Goal: Task Accomplishment & Management: Complete application form

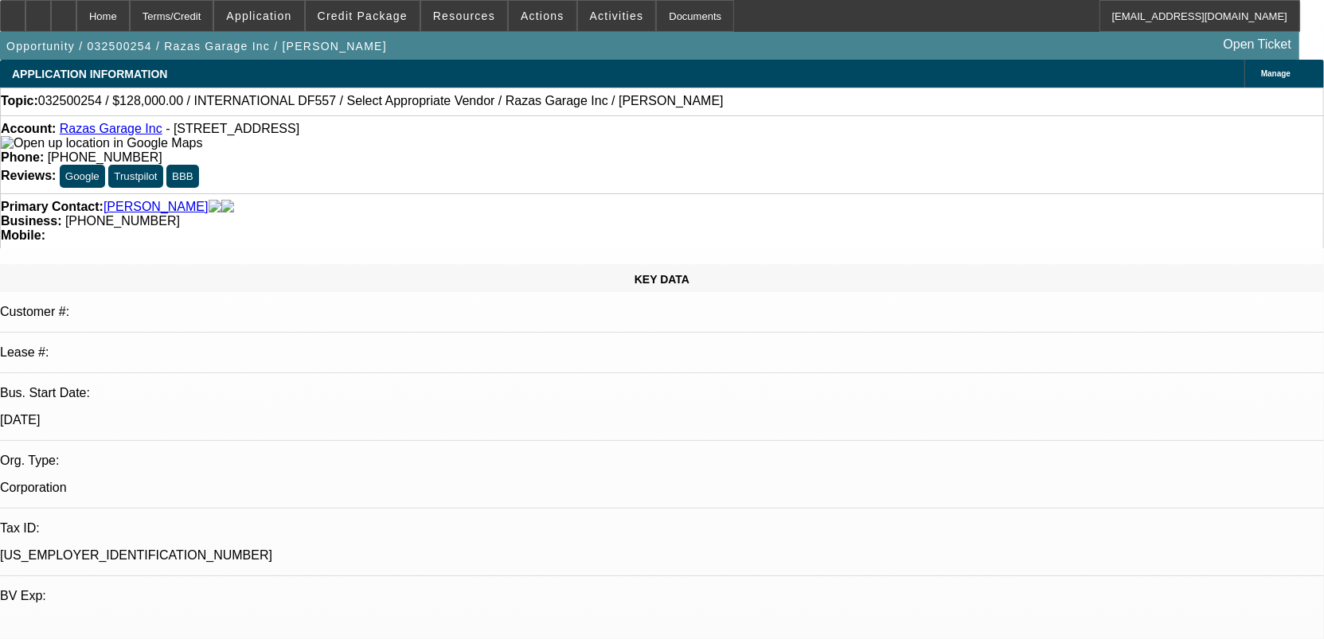
select select "0"
select select "2"
select select "0.1"
select select "4"
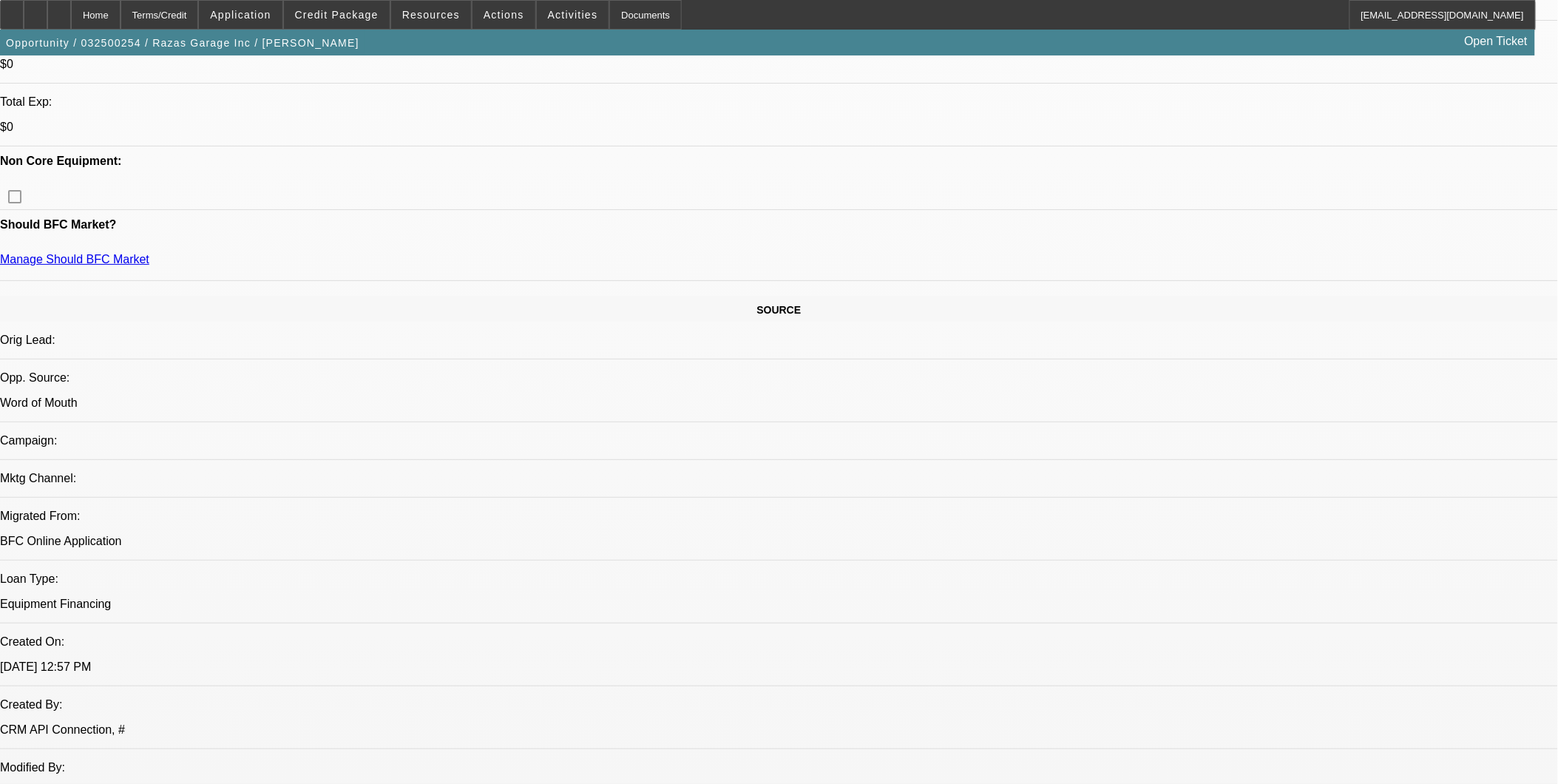
scroll to position [657, 0]
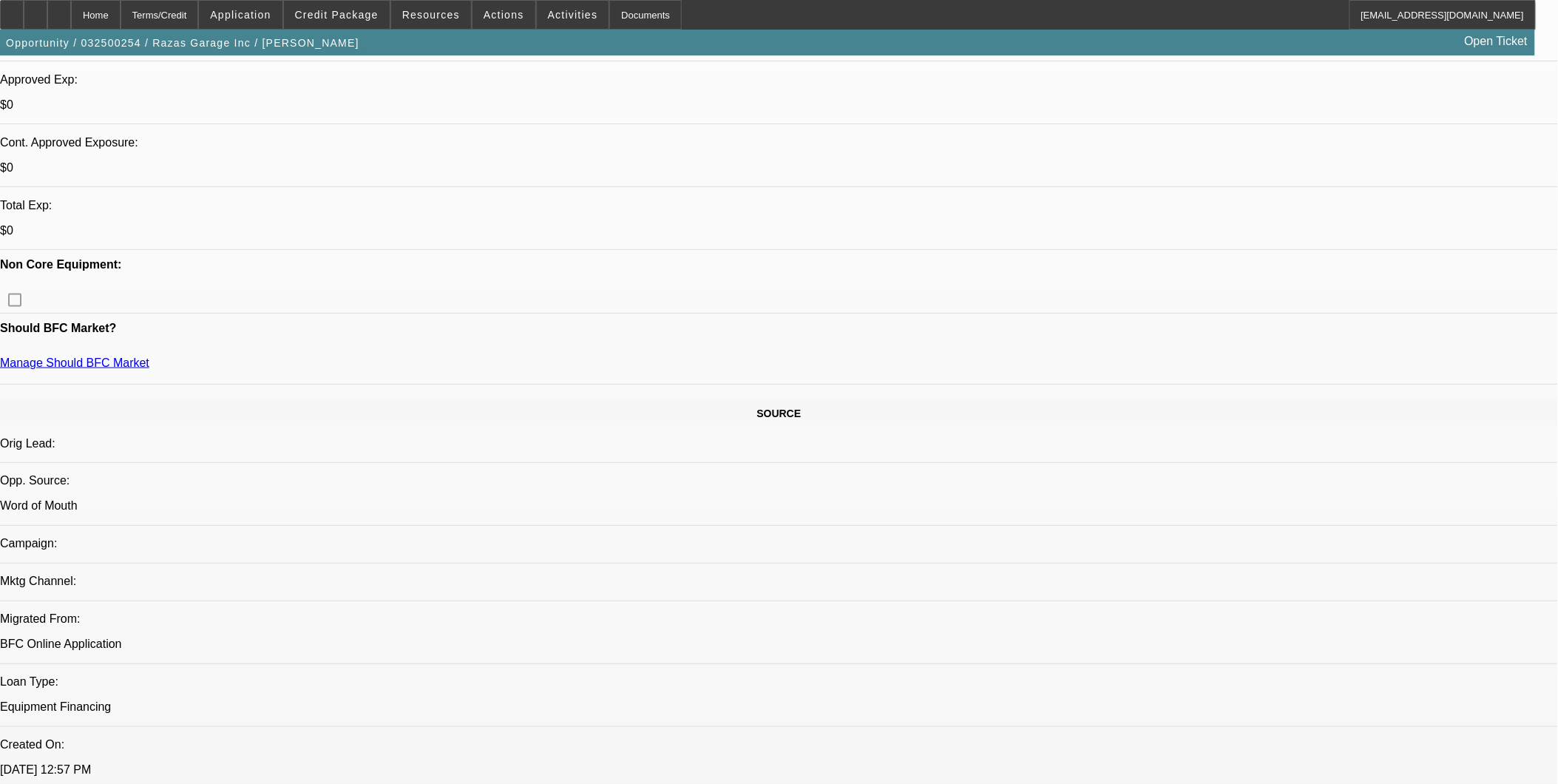
scroll to position [492, 0]
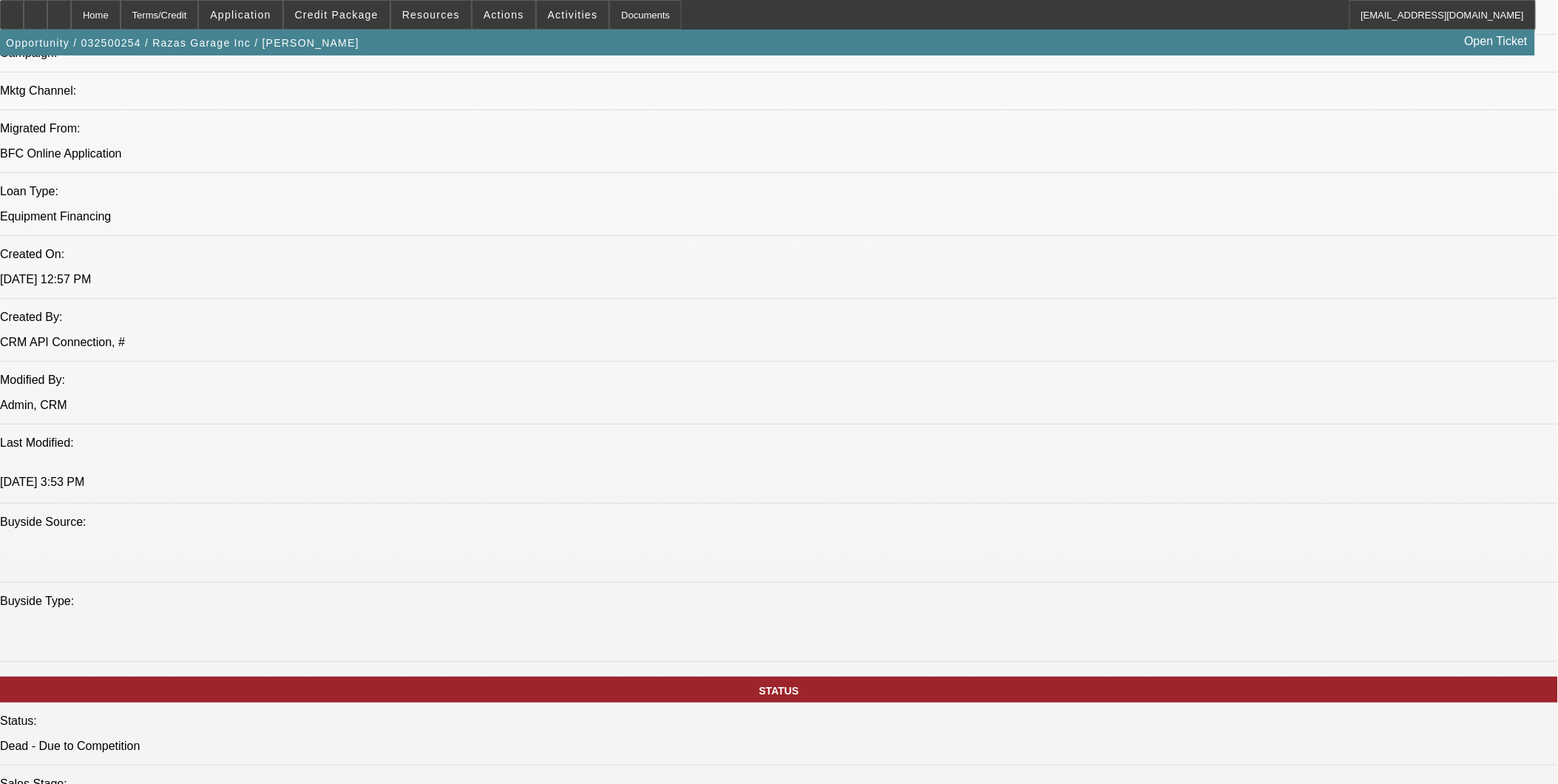
scroll to position [1232, 0]
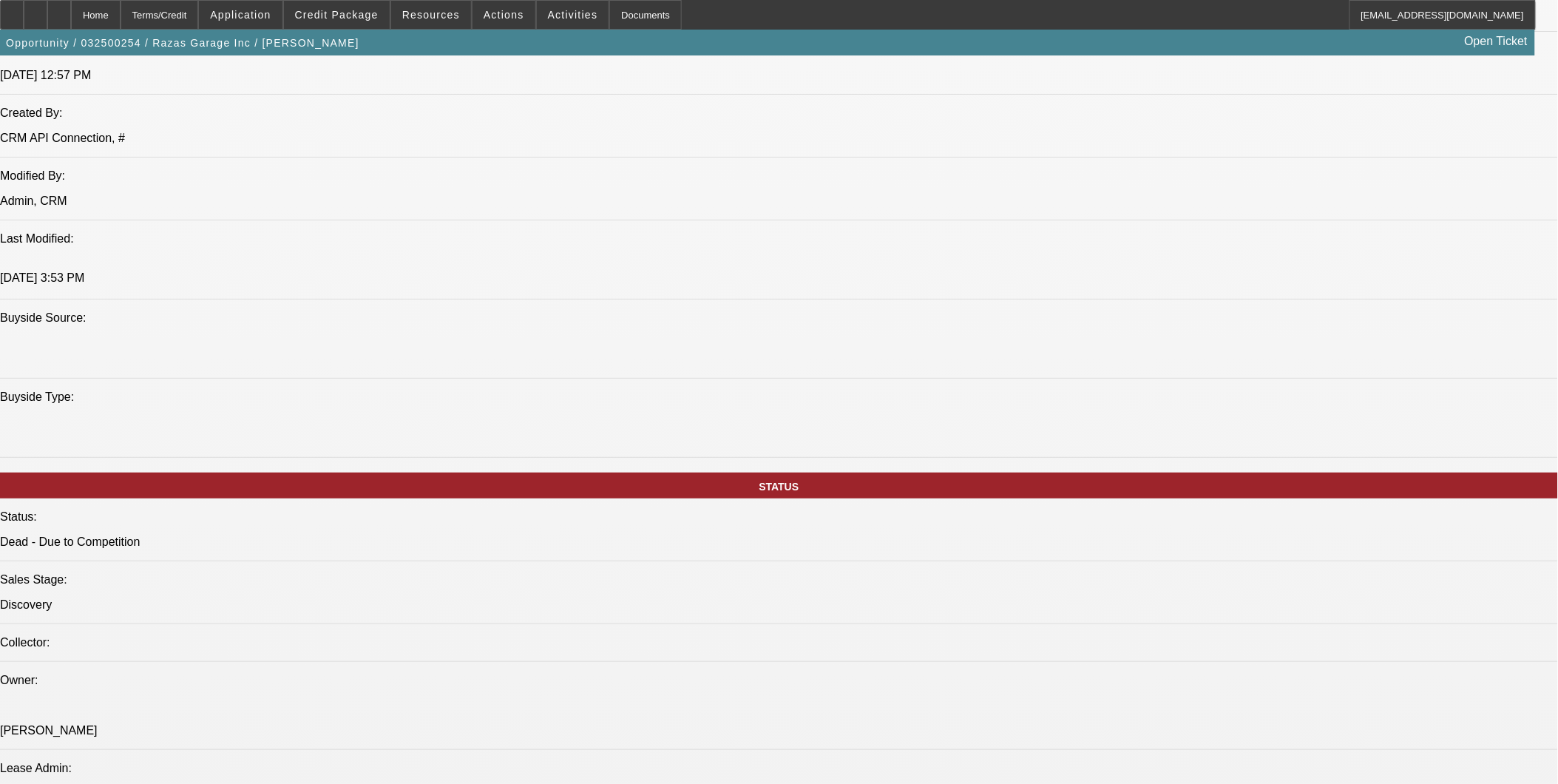
drag, startPoint x: 1319, startPoint y: 636, endPoint x: 1230, endPoint y: 661, distance: 92.4
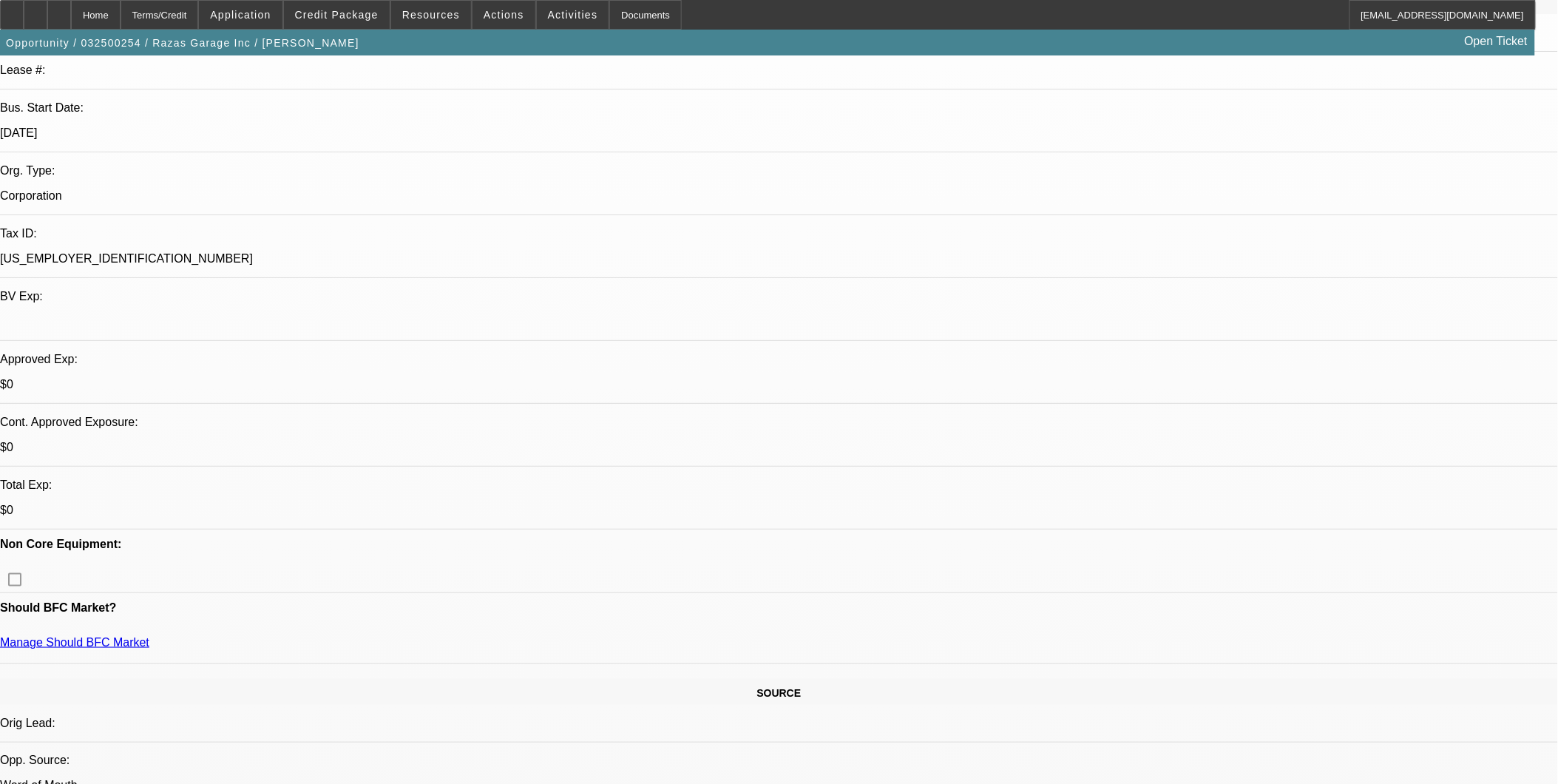
scroll to position [246, 0]
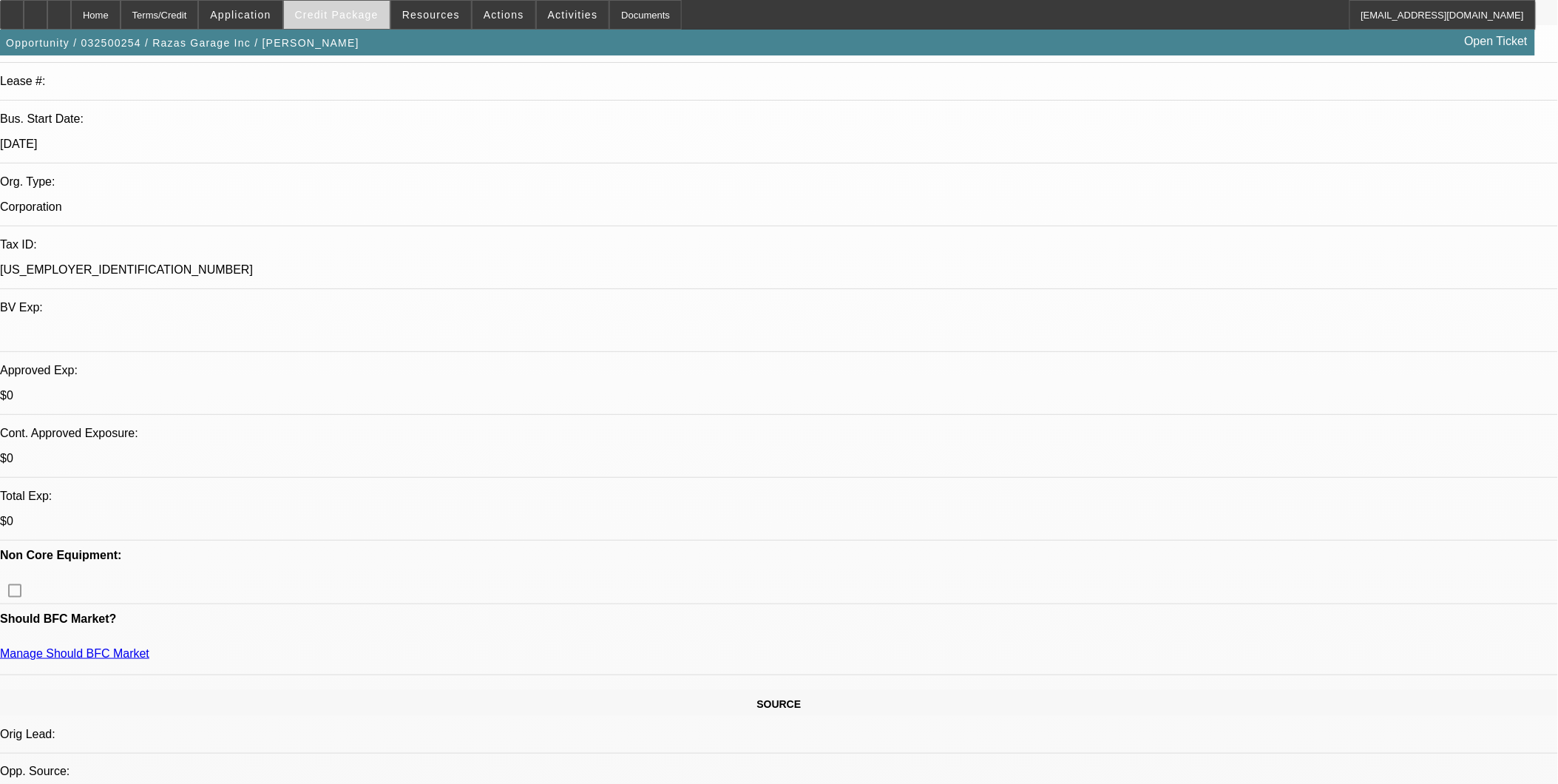
click at [343, 13] on span "Credit Package" at bounding box center [337, 15] width 84 height 12
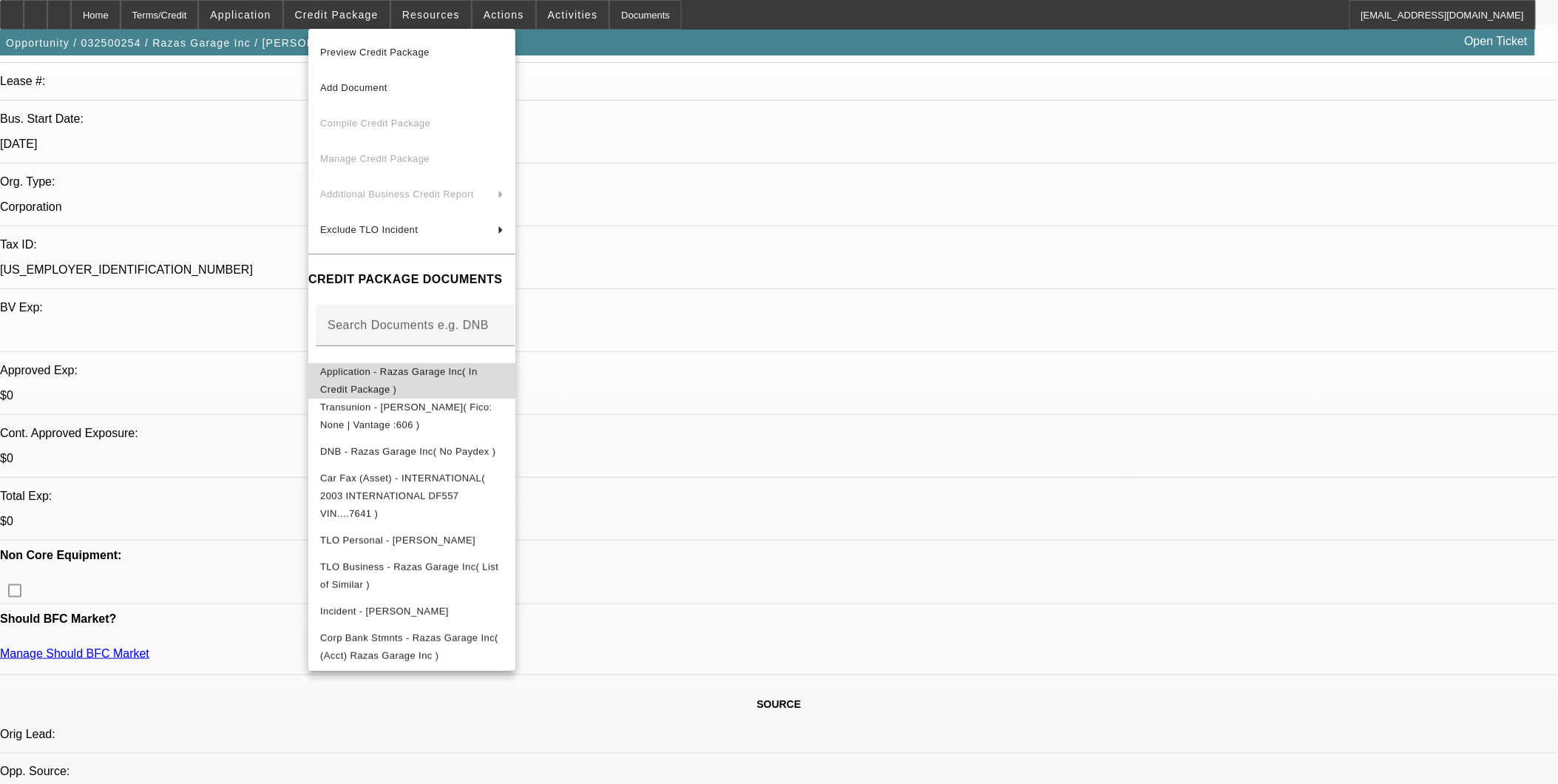
click at [478, 375] on span "Application - Razas Garage Inc( In Credit Package )" at bounding box center [399, 379] width 158 height 29
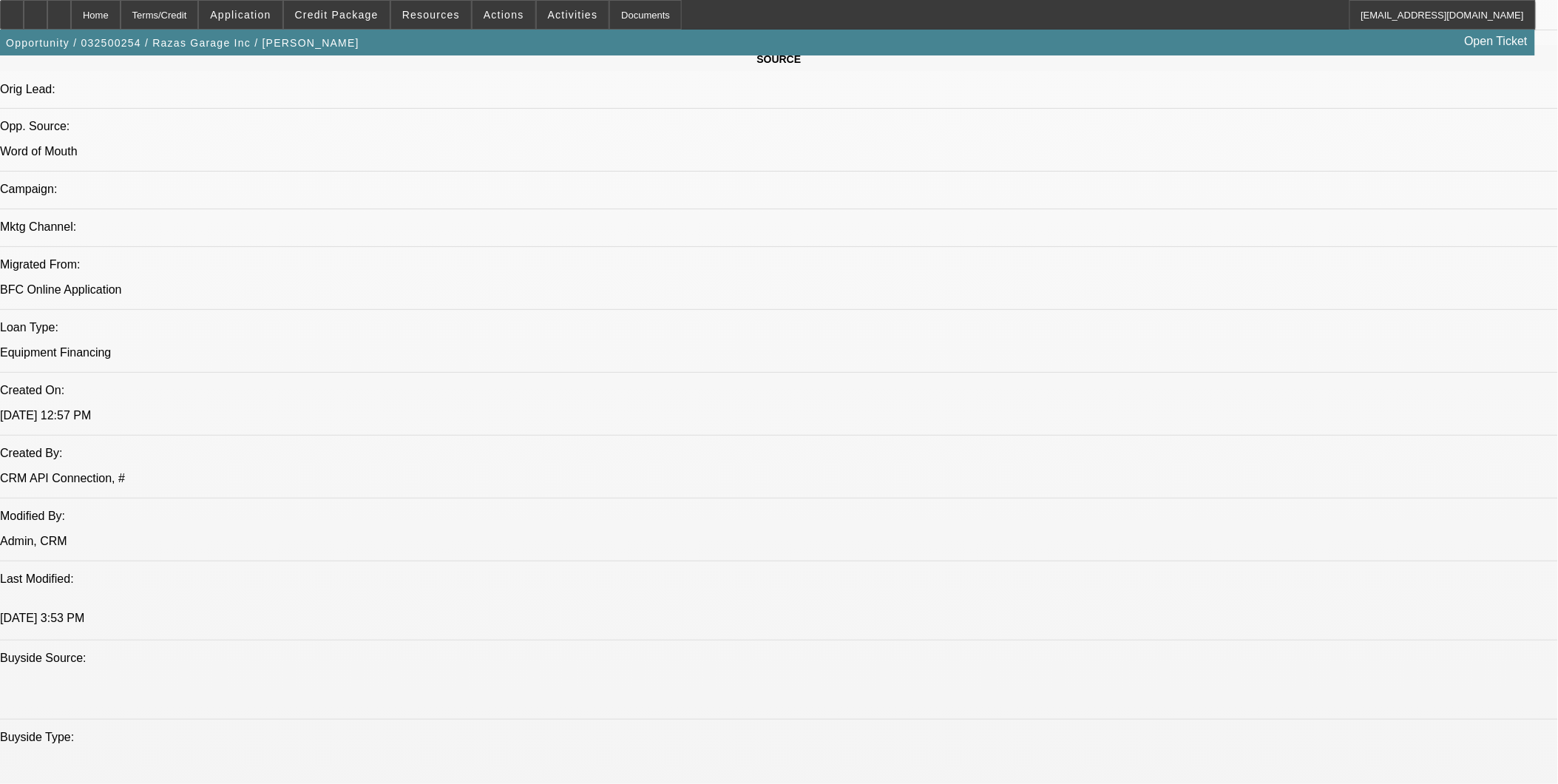
scroll to position [1067, 0]
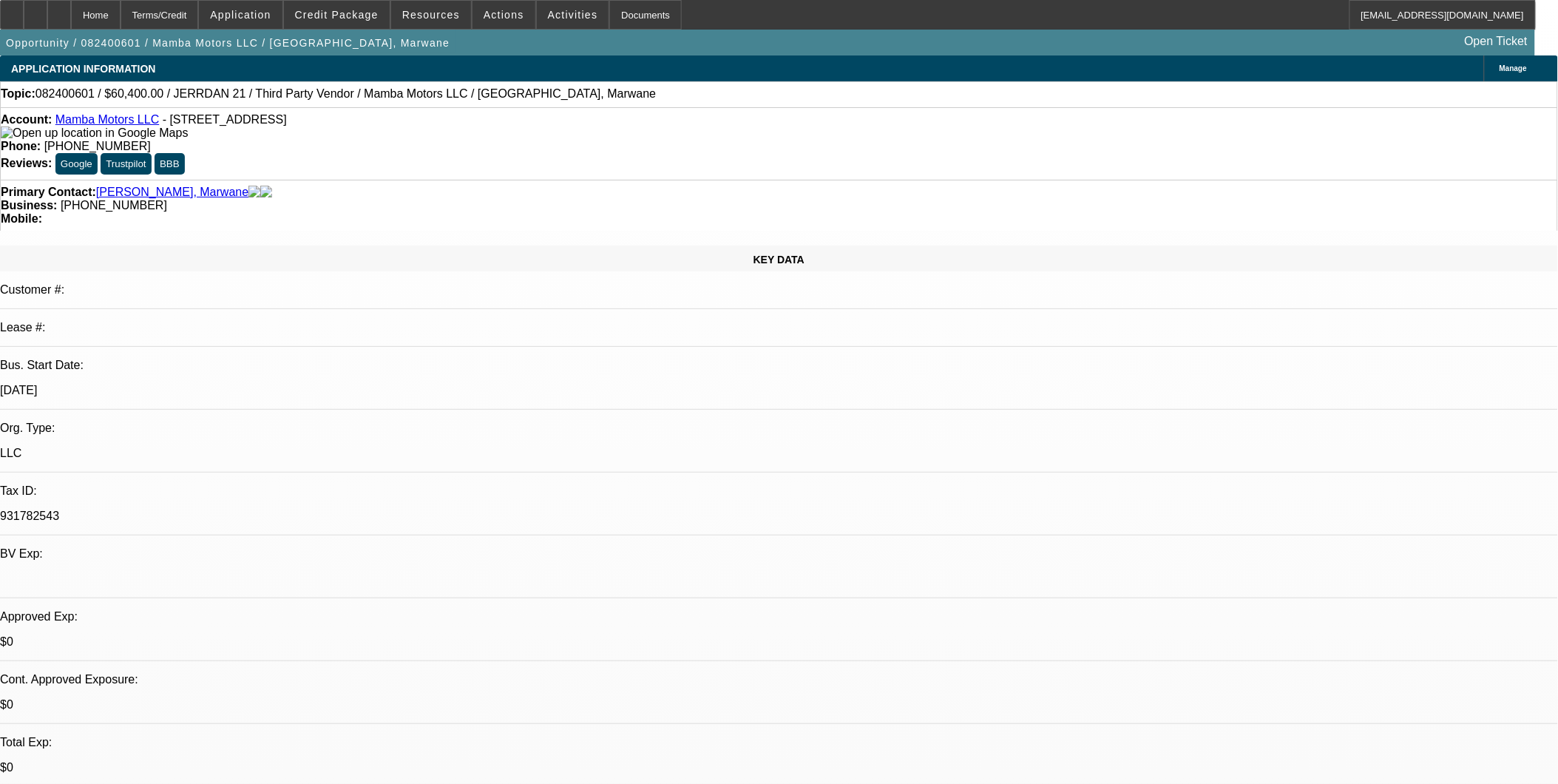
select select "0"
select select "2"
select select "0.1"
select select "2"
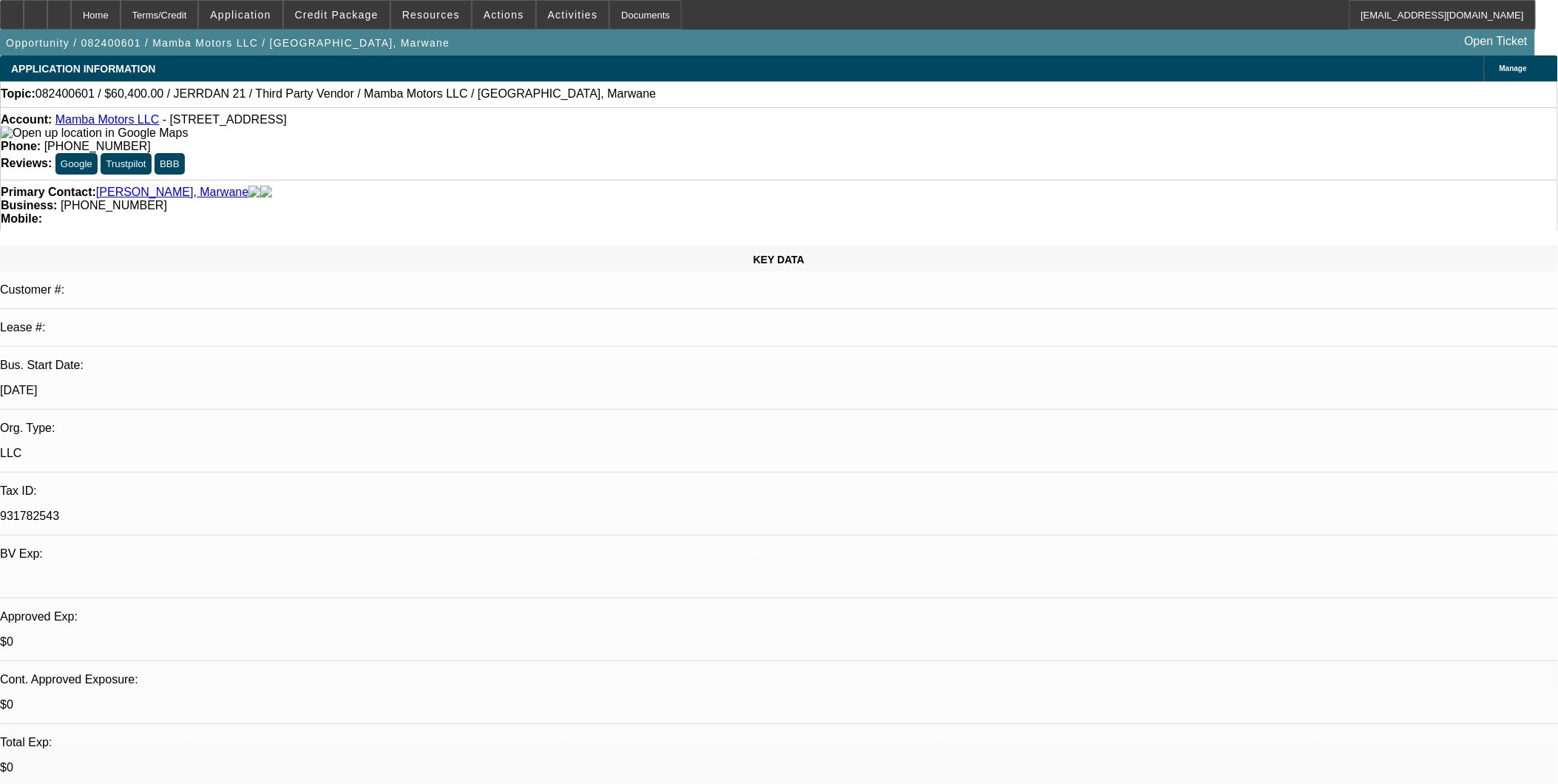
select select "0.1"
select select "1"
select select "2"
select select "4"
select select "1"
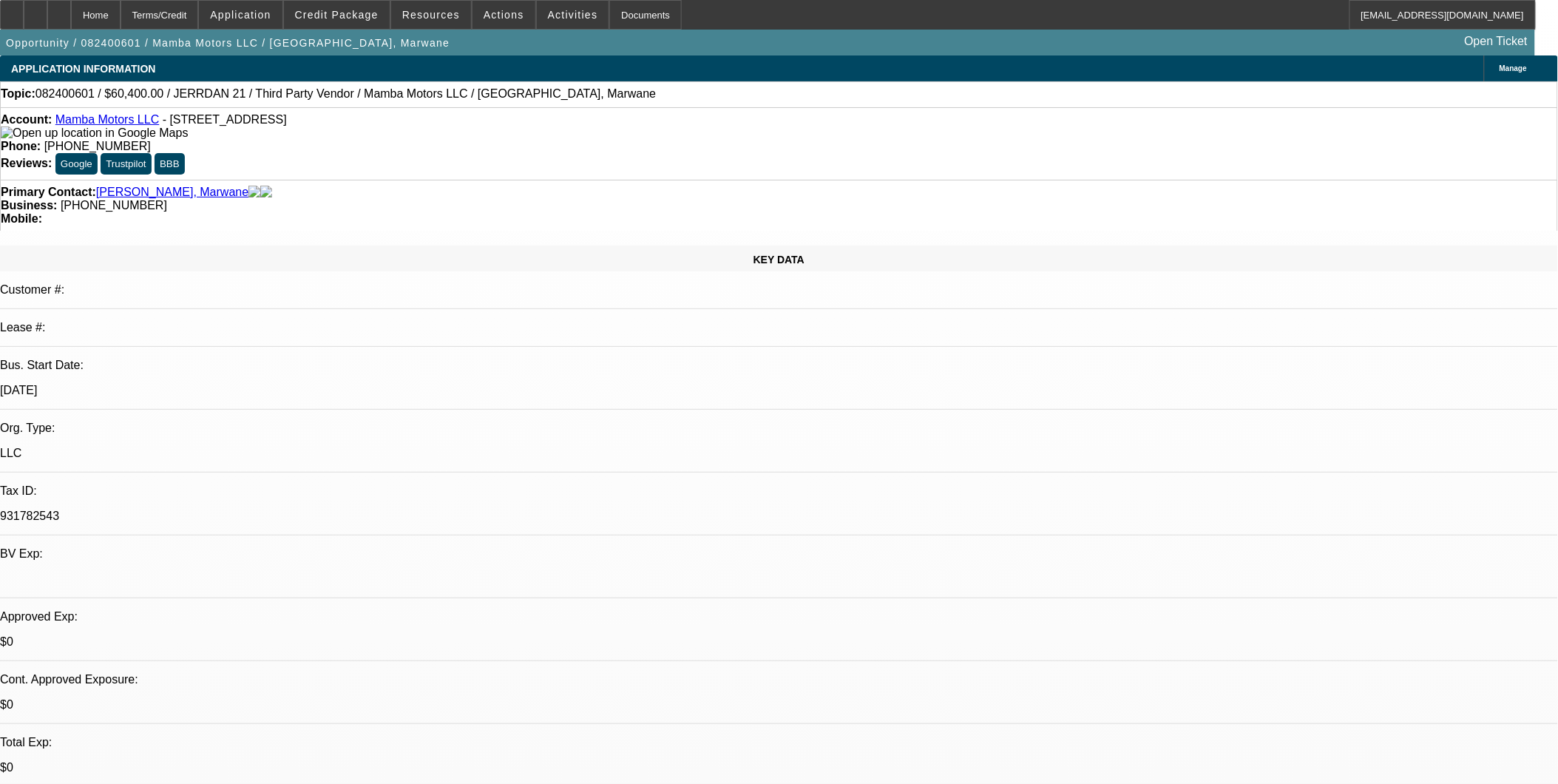
select select "2"
select select "4"
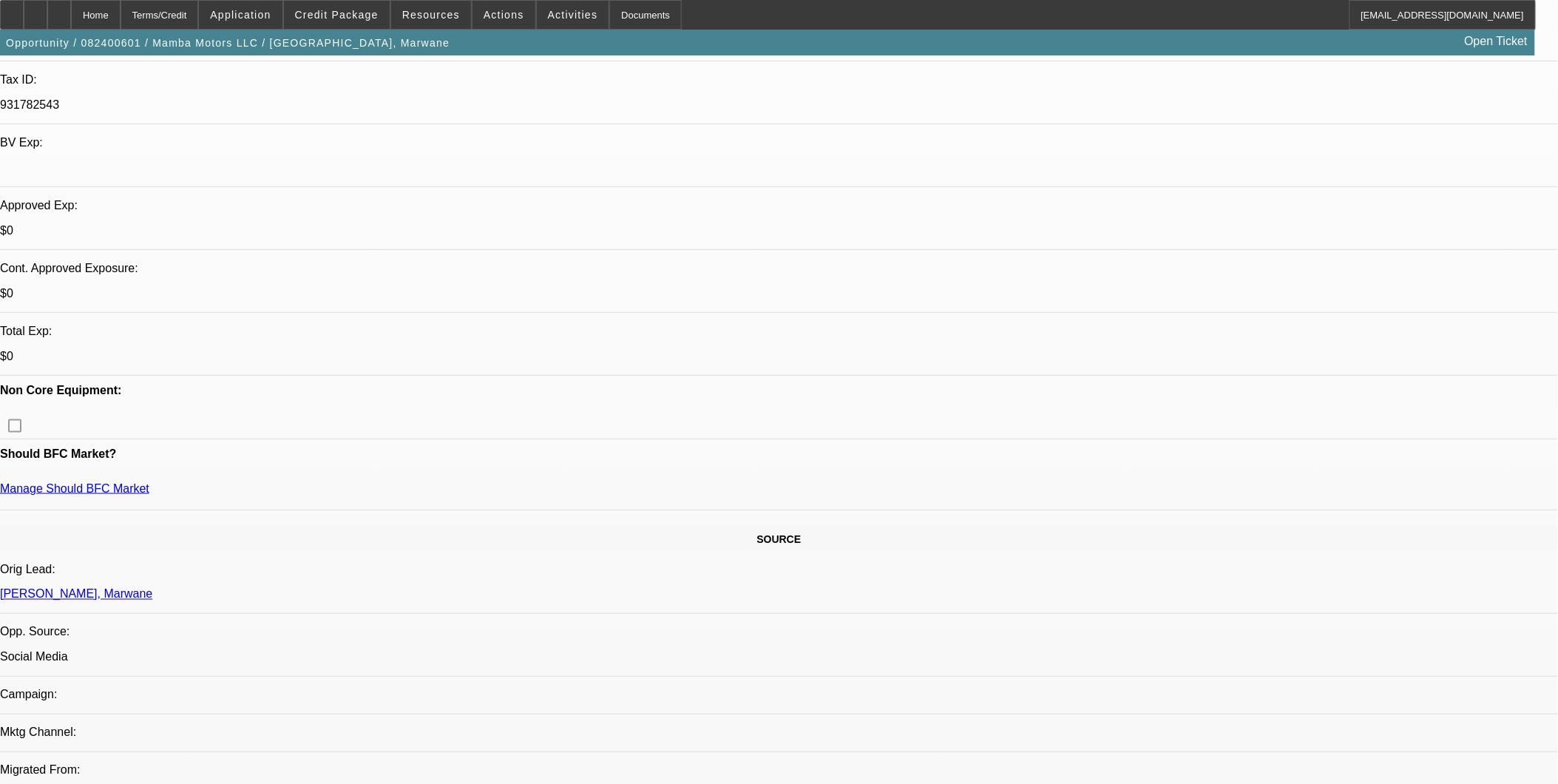
scroll to position [411, 0]
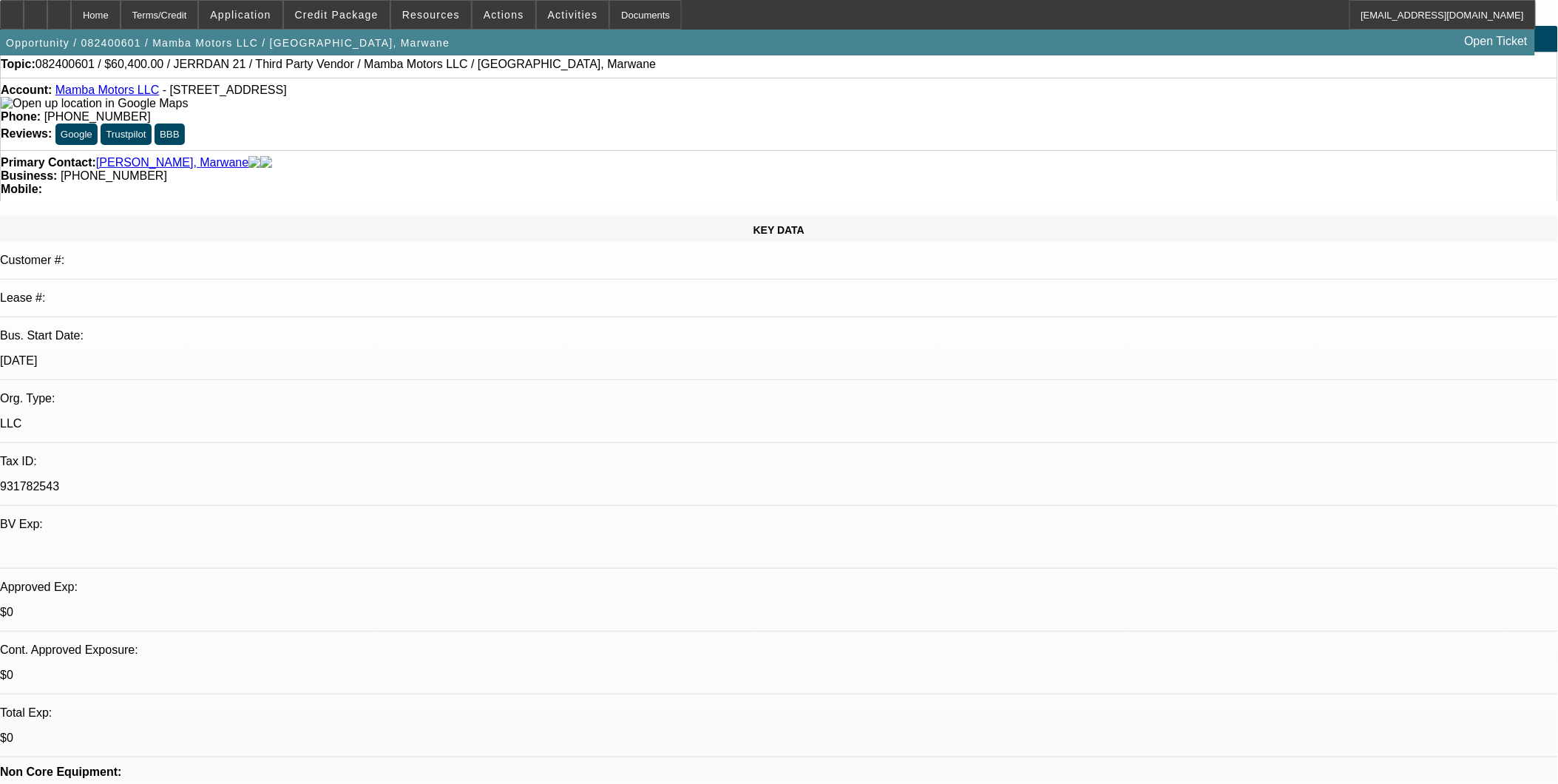
scroll to position [0, 0]
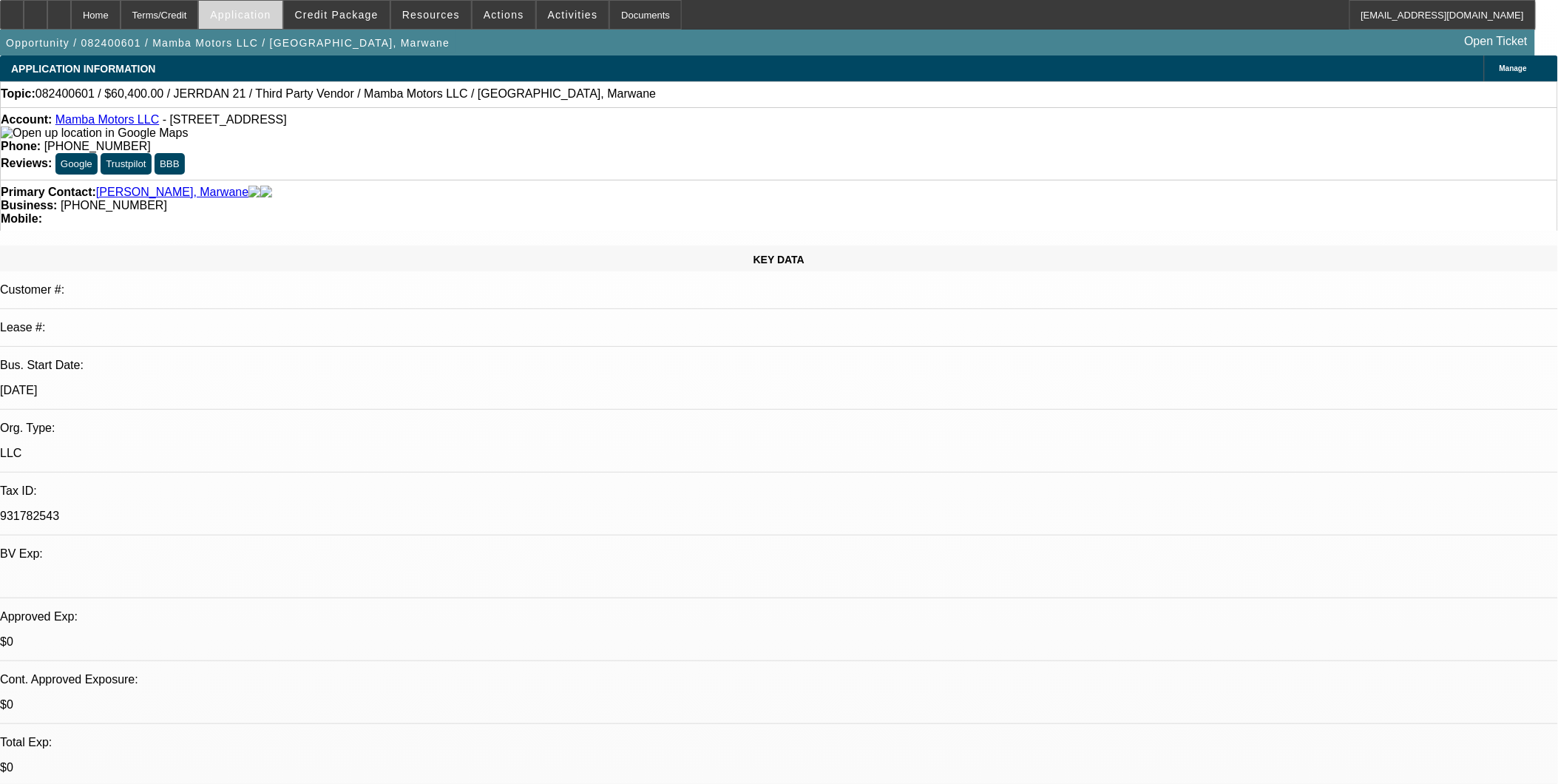
click at [270, 15] on span "Application" at bounding box center [240, 15] width 60 height 12
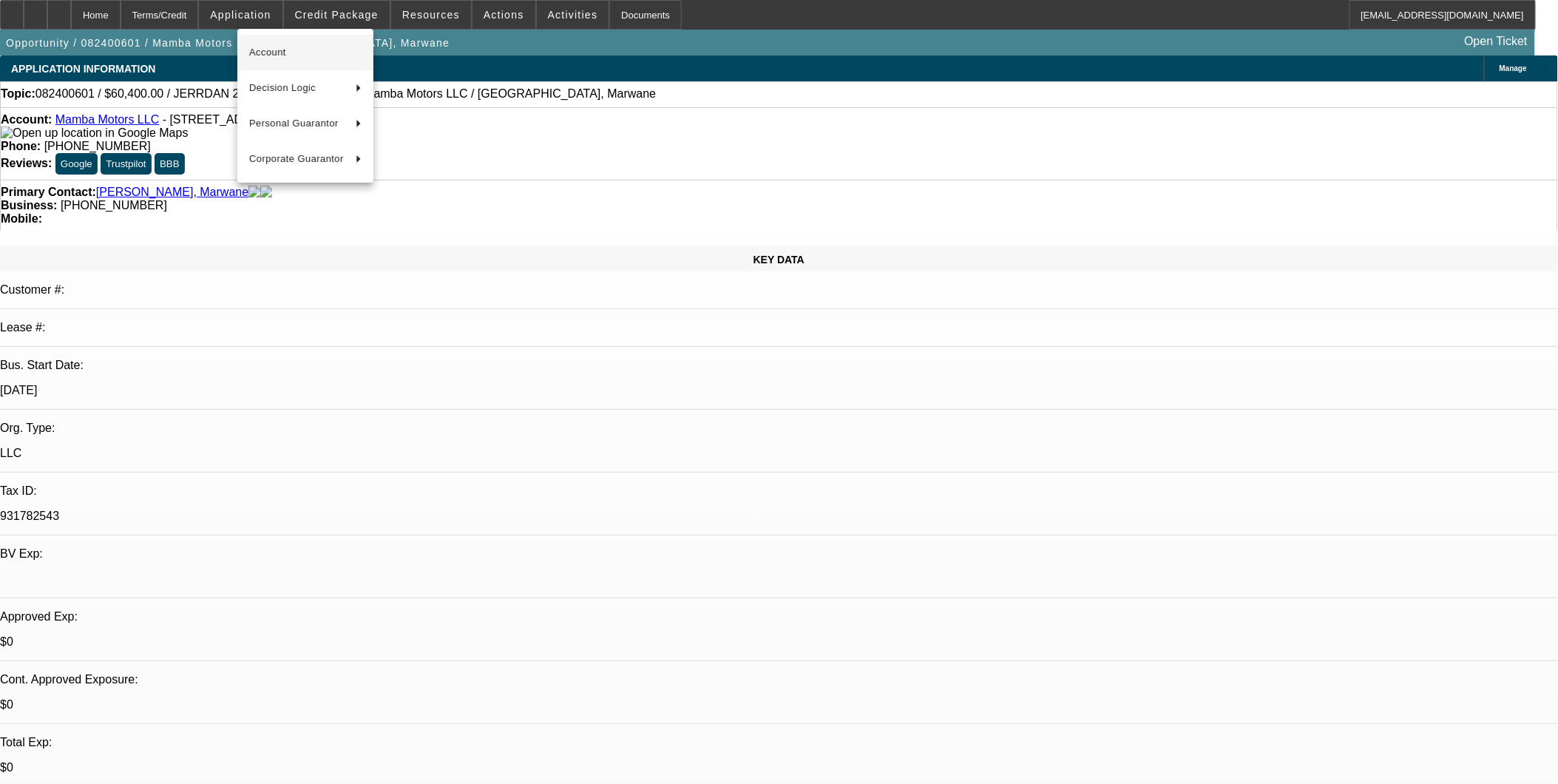
click at [294, 40] on button "Account" at bounding box center [305, 52] width 136 height 35
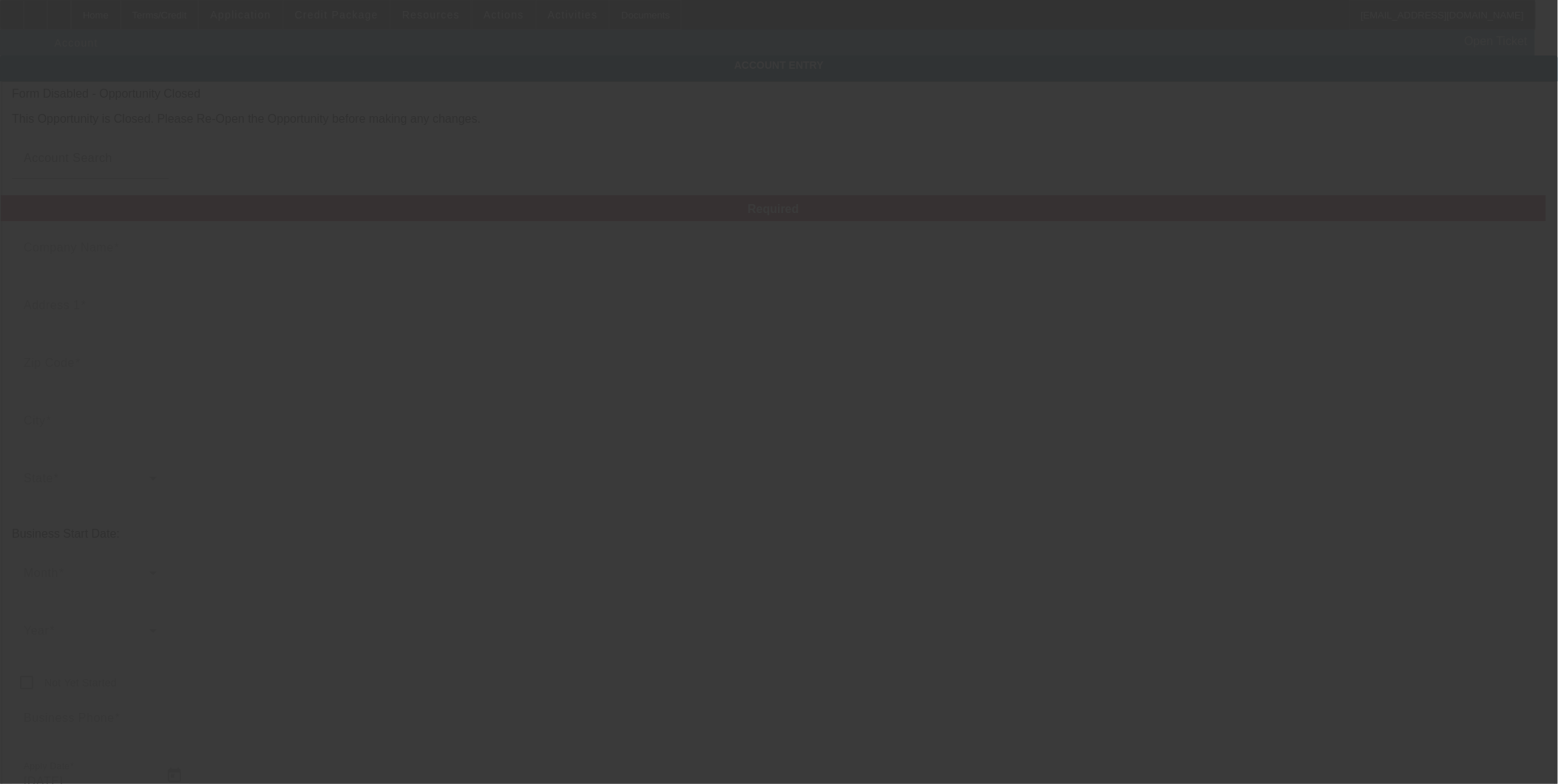
type input "Mamba Motors LLC"
type input "[STREET_ADDRESS]"
type input "19153"
type input "[GEOGRAPHIC_DATA]"
type input "[PHONE_NUMBER]"
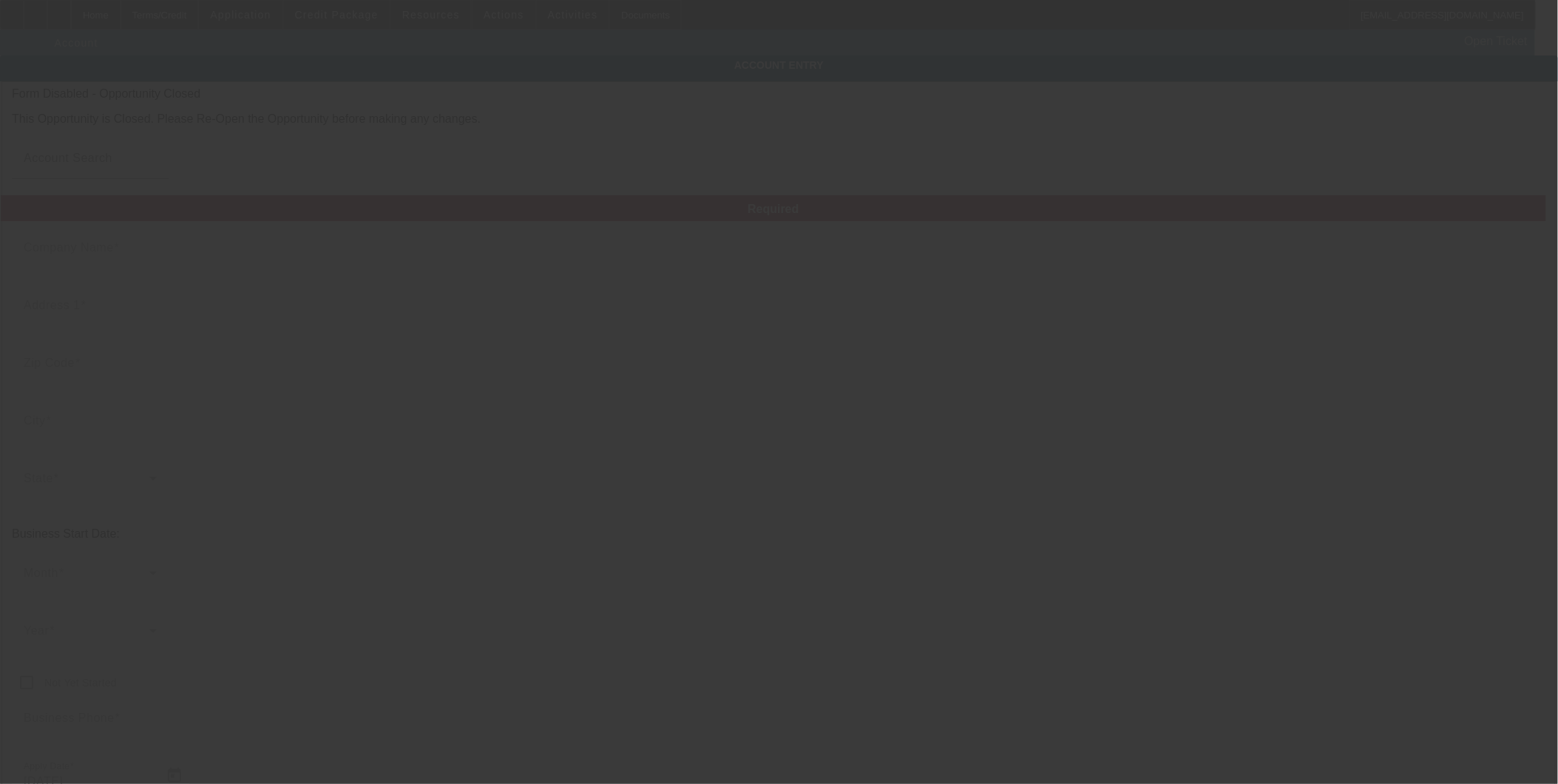
type input "931782543"
type input "8/27/2024"
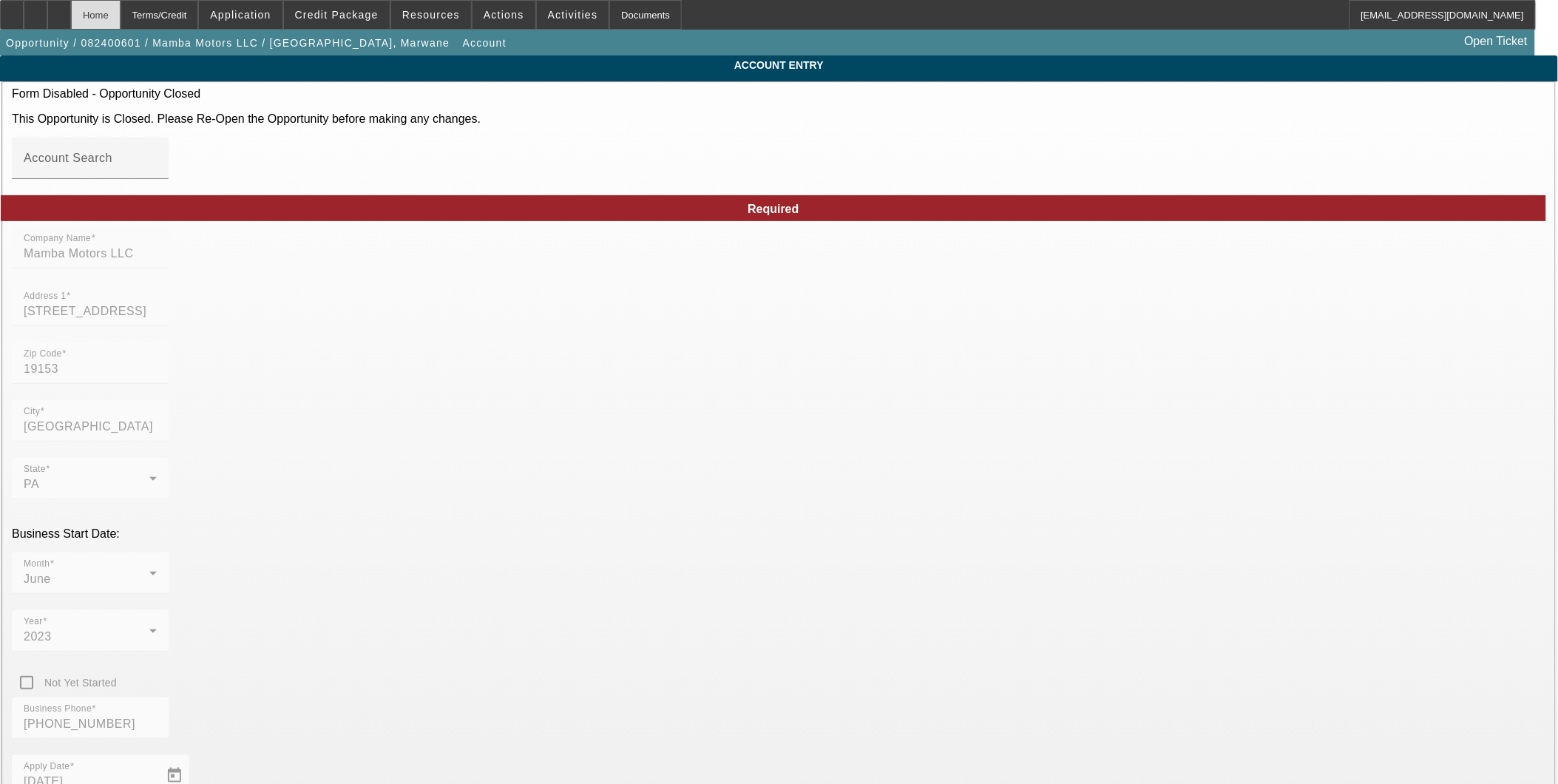
click at [121, 15] on div "Home" at bounding box center [95, 15] width 49 height 30
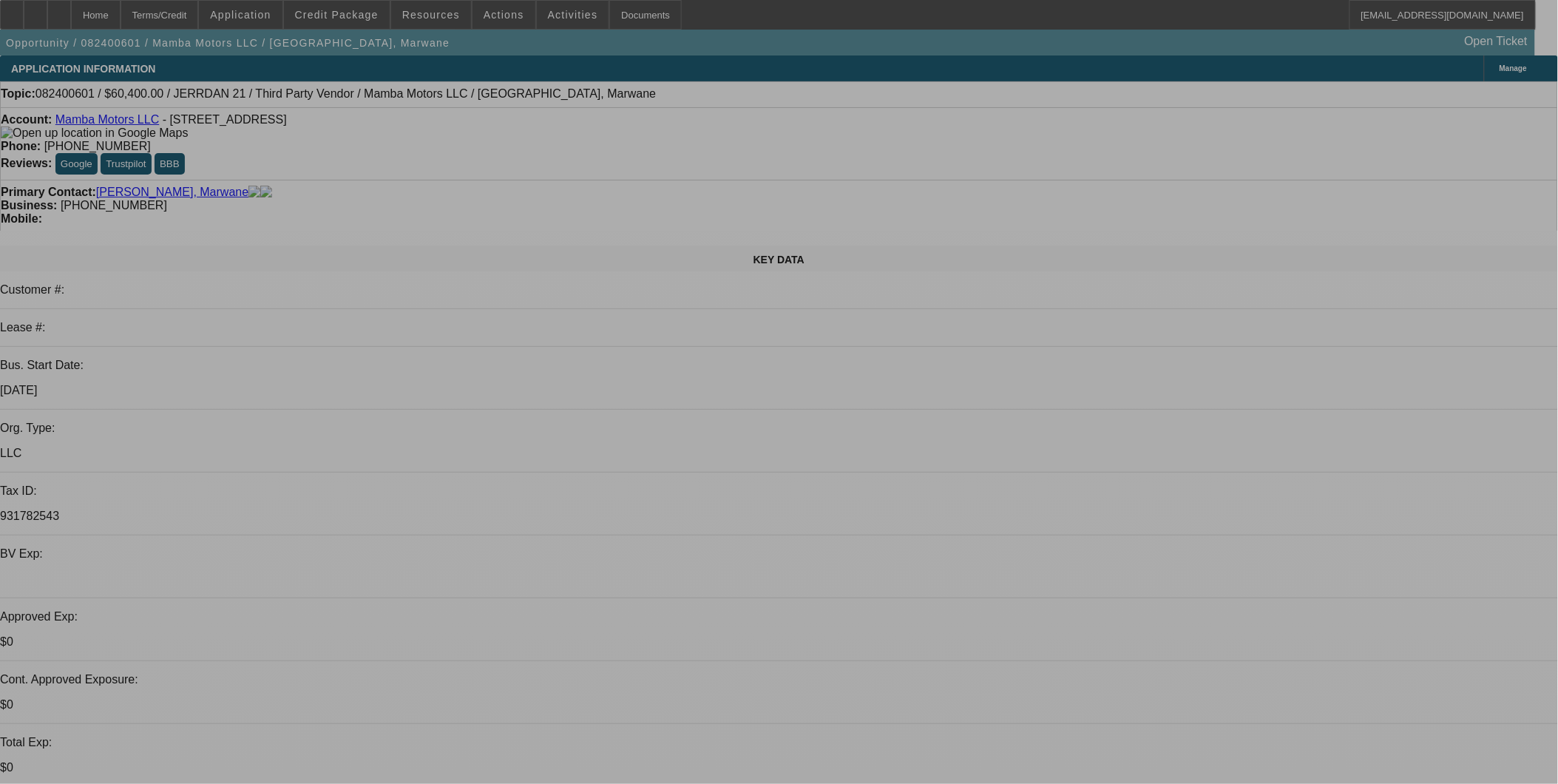
select select "0"
select select "2"
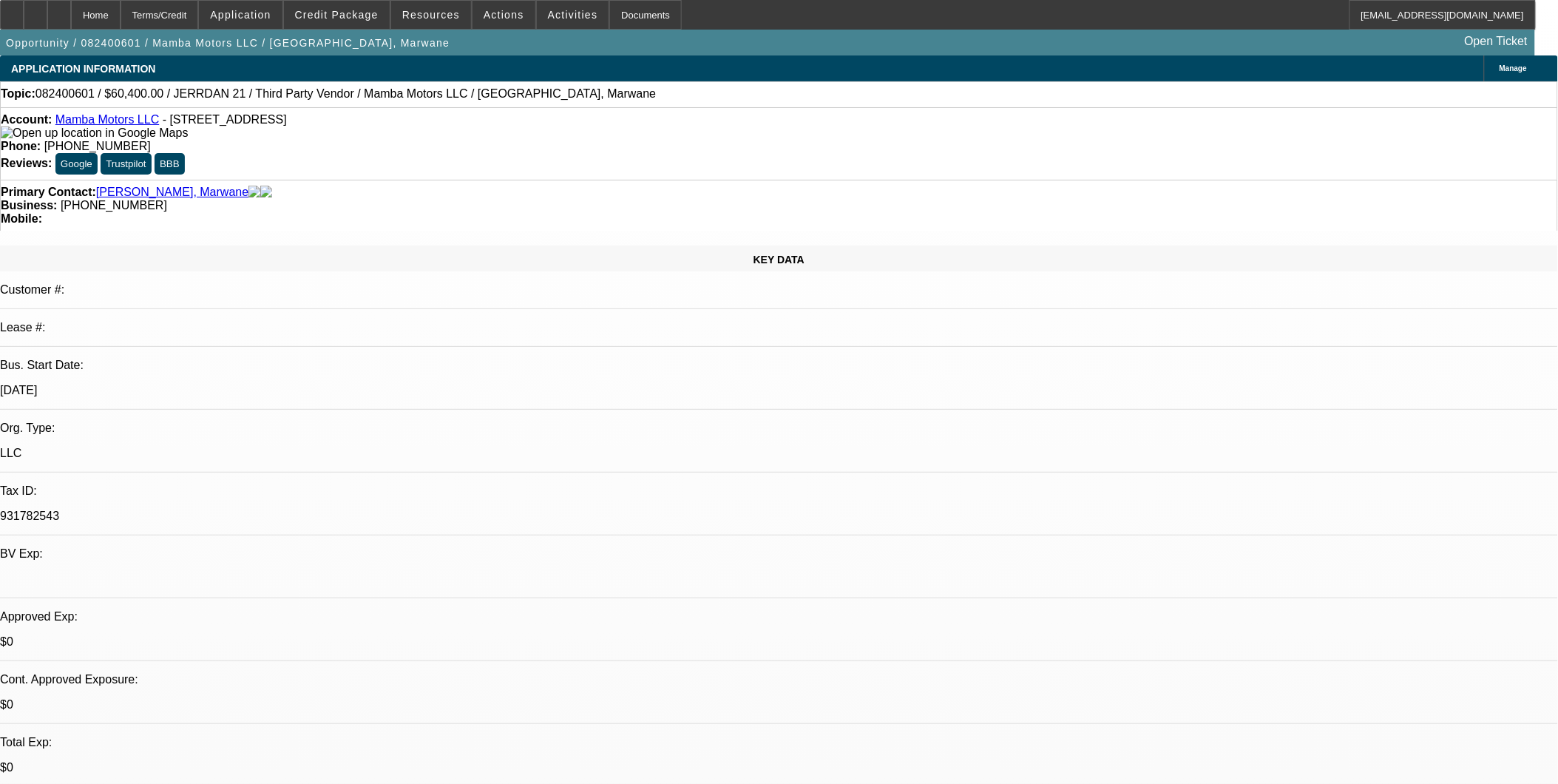
select select "2"
select select "0.1"
select select "4"
select select "0.1"
select select "2"
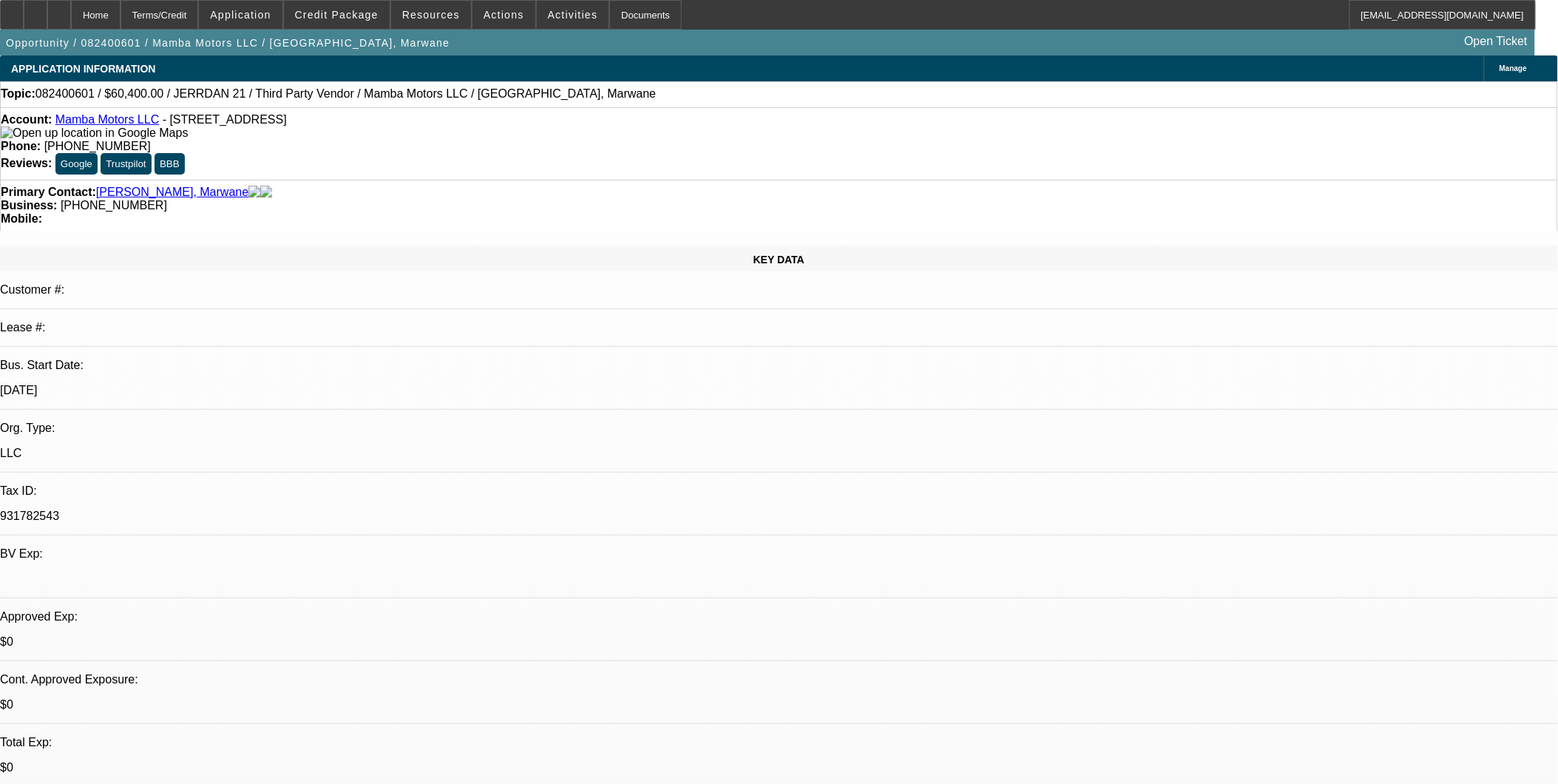
select select "2"
select select "0.1"
select select "4"
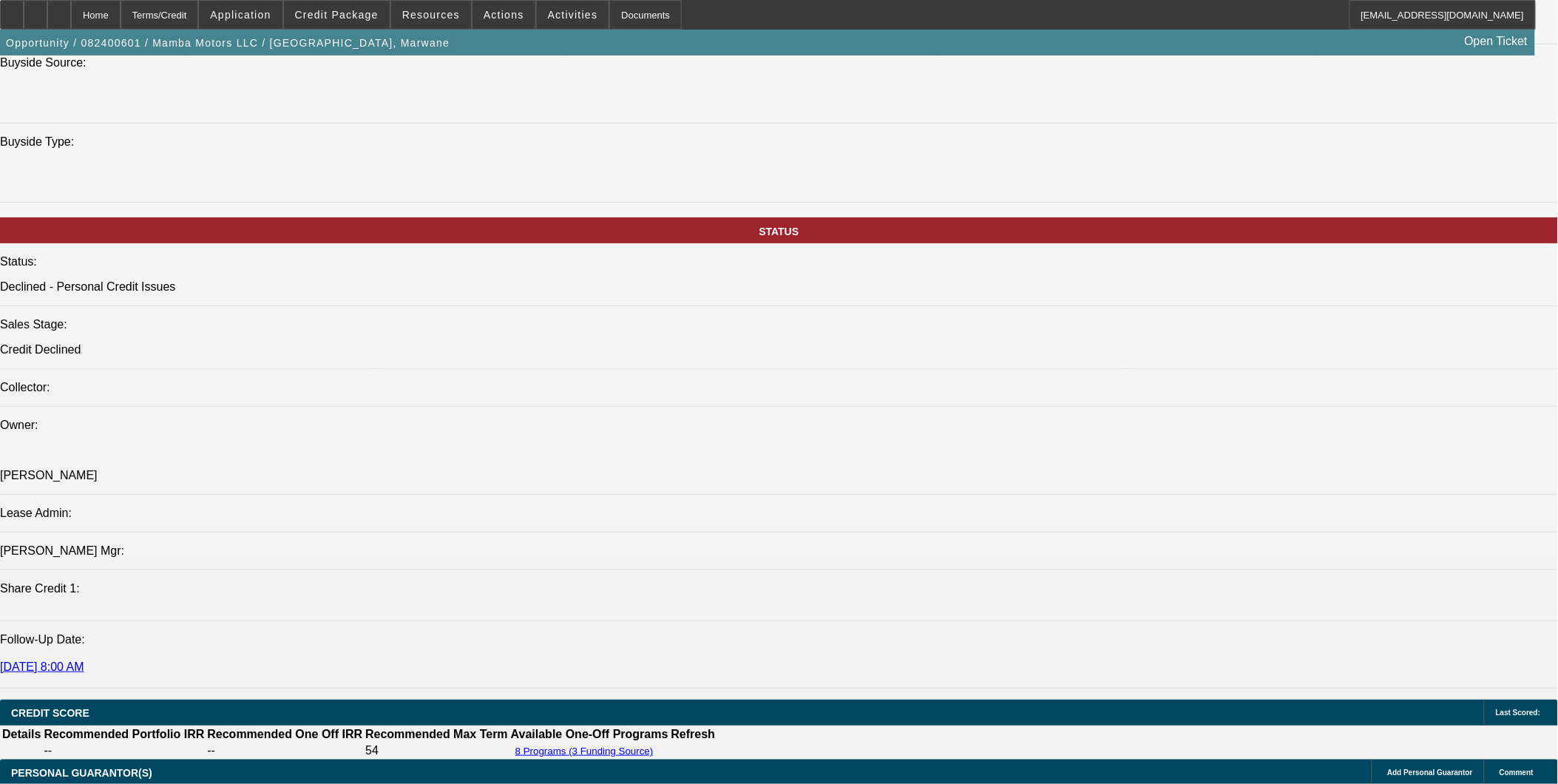
scroll to position [1642, 0]
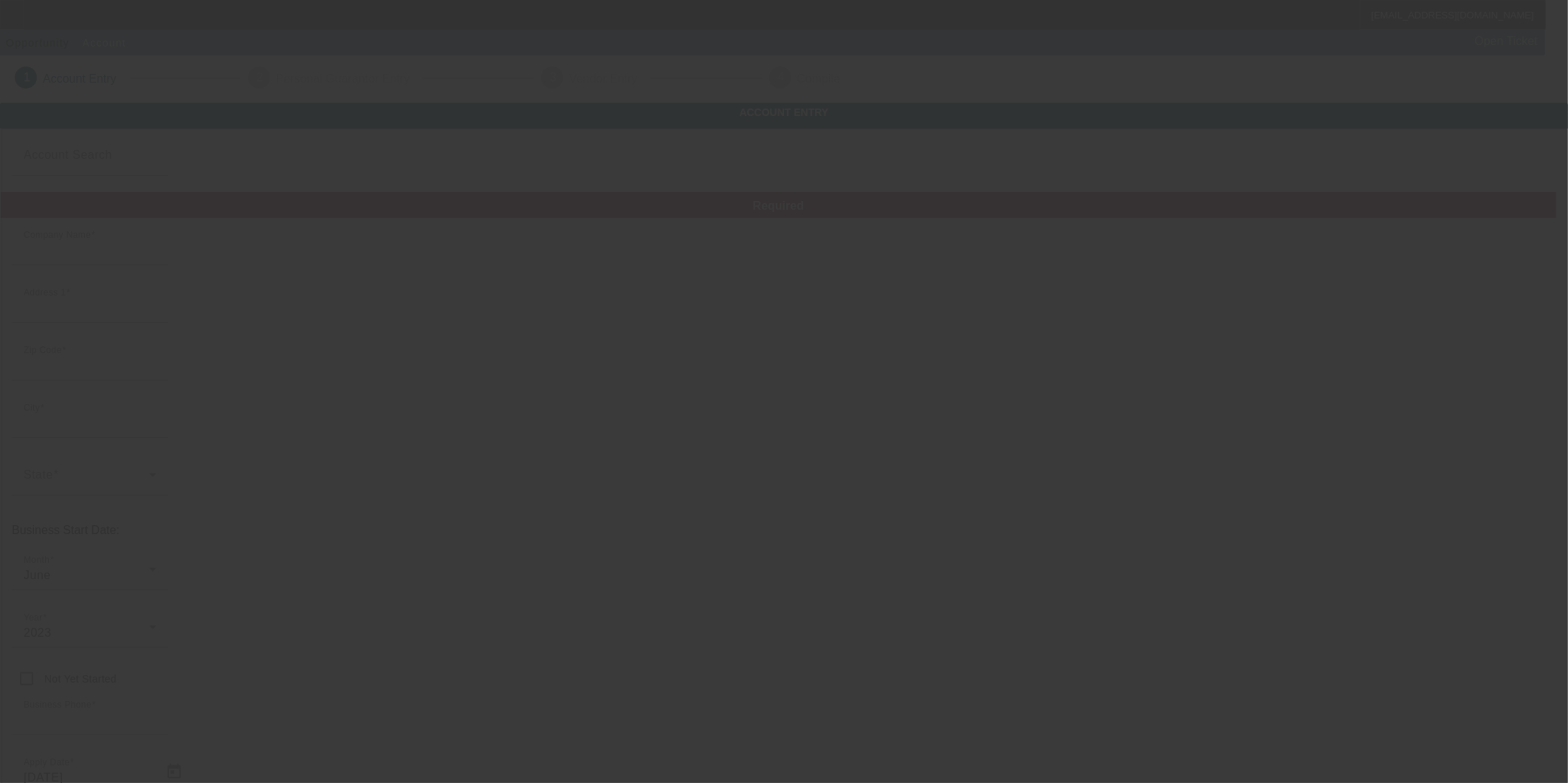
type input "Mamba Motors LLC"
type input "[STREET_ADDRESS]"
type input "19153"
type input "[GEOGRAPHIC_DATA]"
type input "[PHONE_NUMBER]"
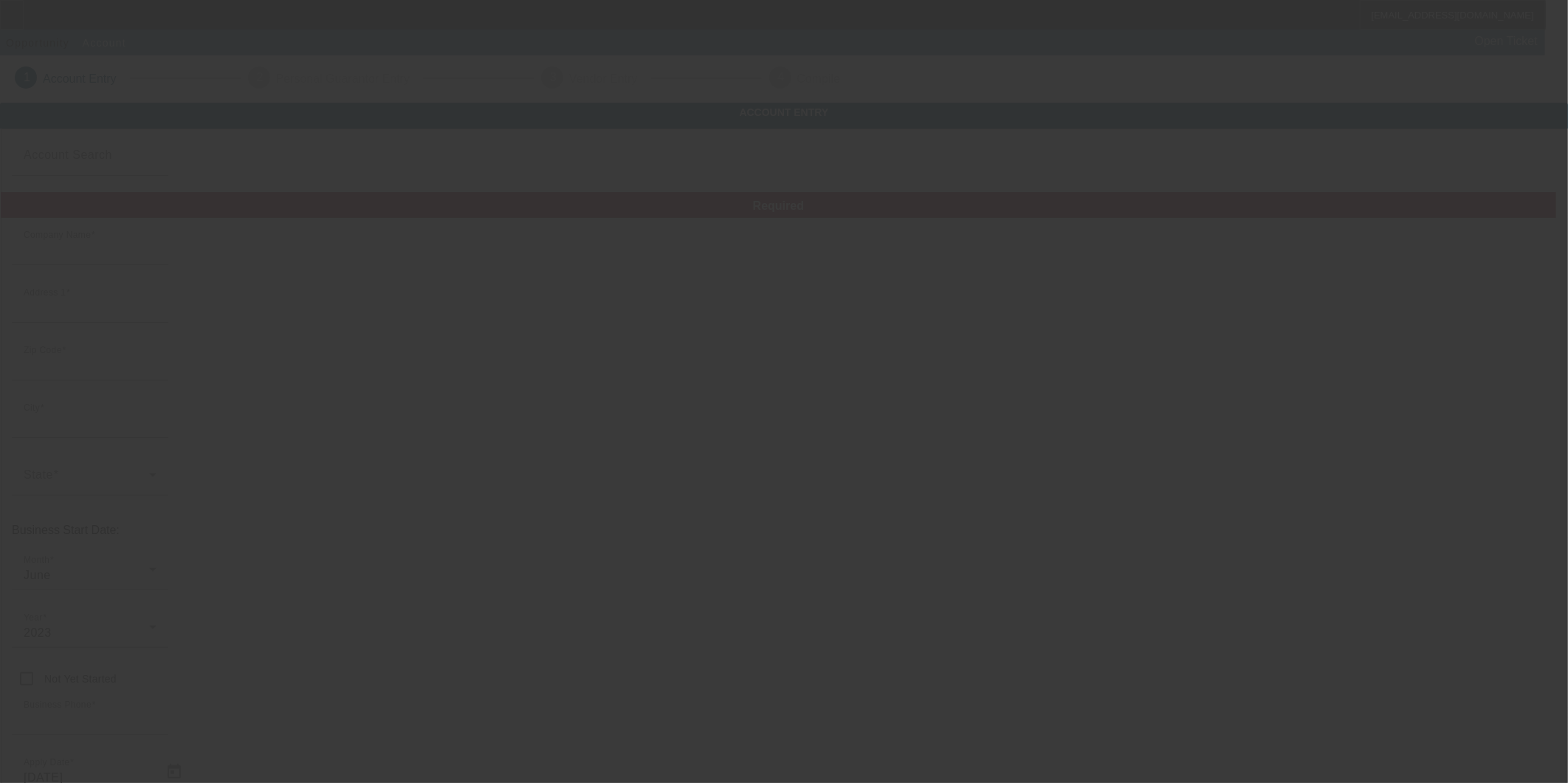
type input "931782543"
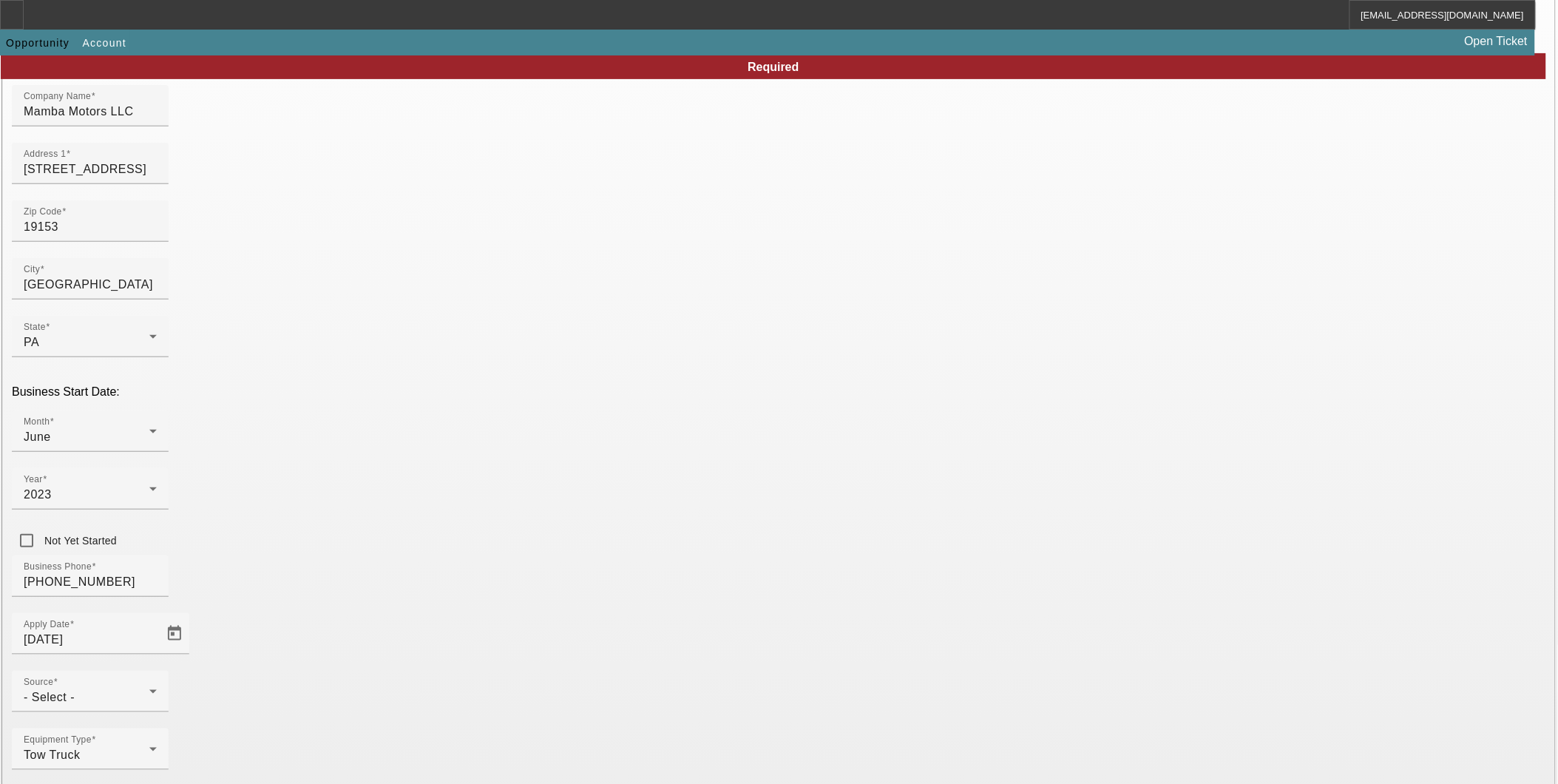
scroll to position [145, 0]
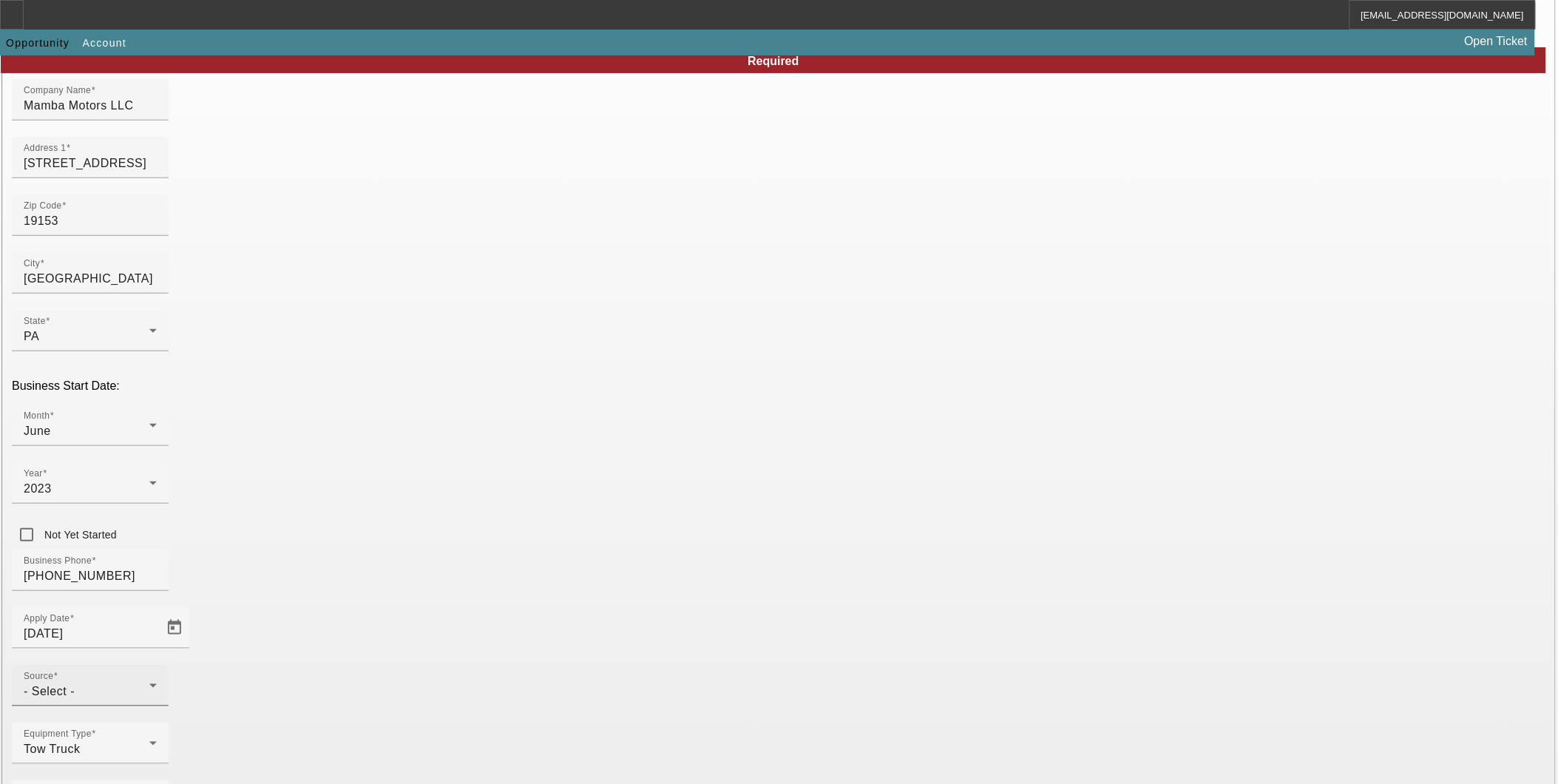
click at [157, 665] on div "Source - Select -" at bounding box center [89, 686] width 133 height 42
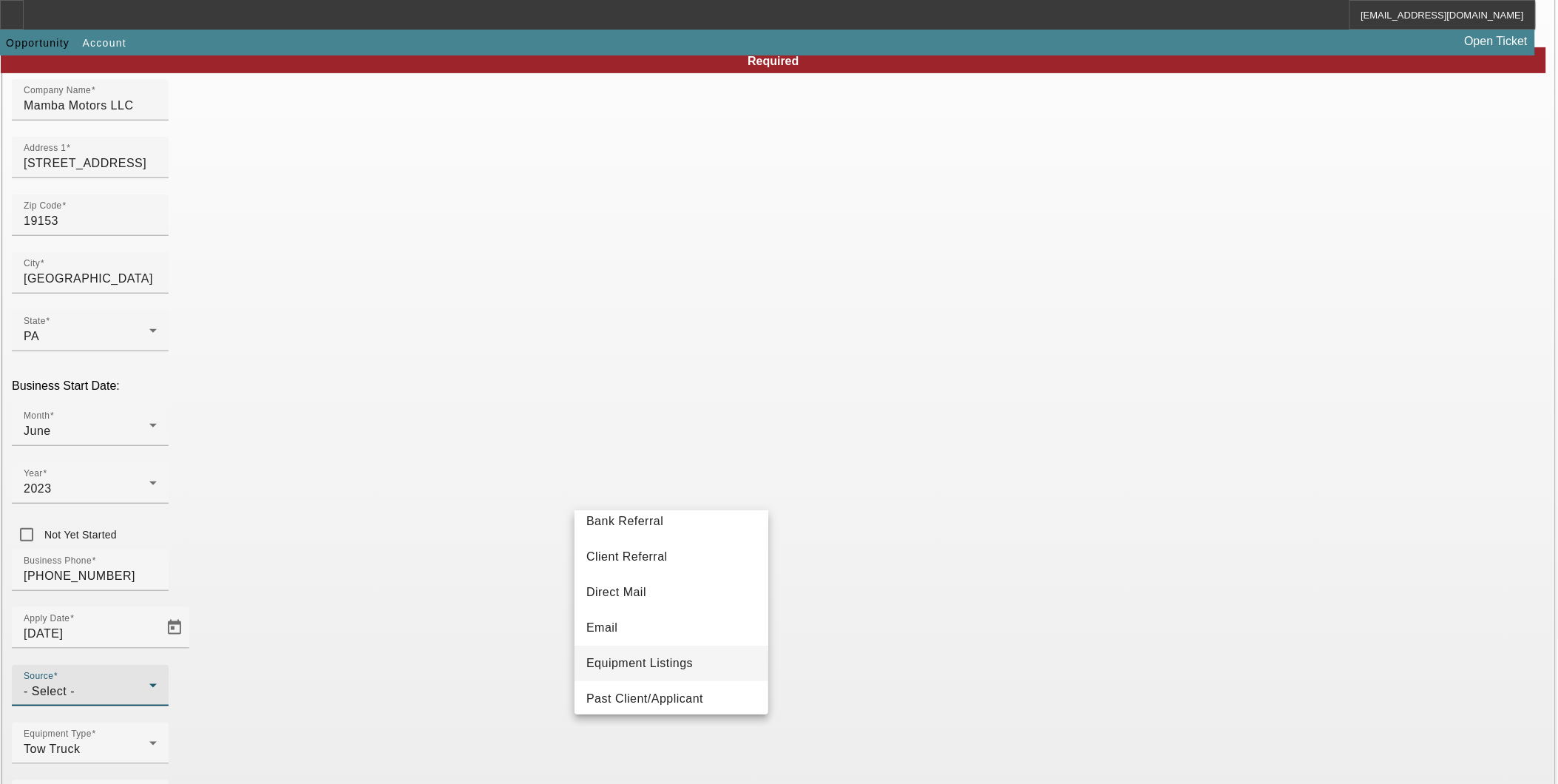
scroll to position [82, 0]
click at [683, 661] on span "Past Client/Applicant" at bounding box center [645, 665] width 117 height 18
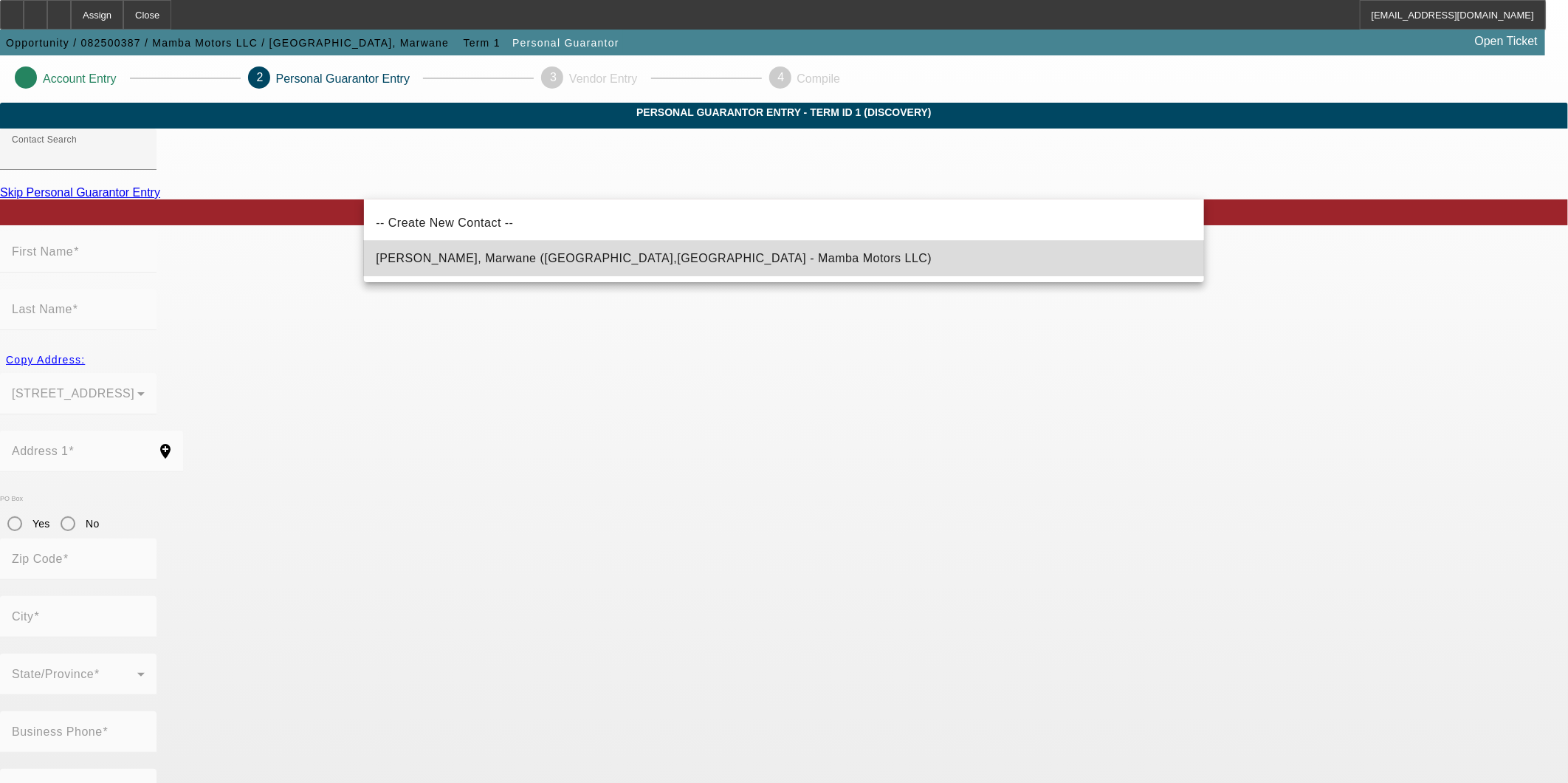
click at [607, 260] on span "[PERSON_NAME], Marwane ([GEOGRAPHIC_DATA],[GEOGRAPHIC_DATA] - Mamba Motors LLC)" at bounding box center [653, 258] width 556 height 13
type input "[PERSON_NAME], Marwane ([GEOGRAPHIC_DATA],[GEOGRAPHIC_DATA] - Mamba Motors LLC)"
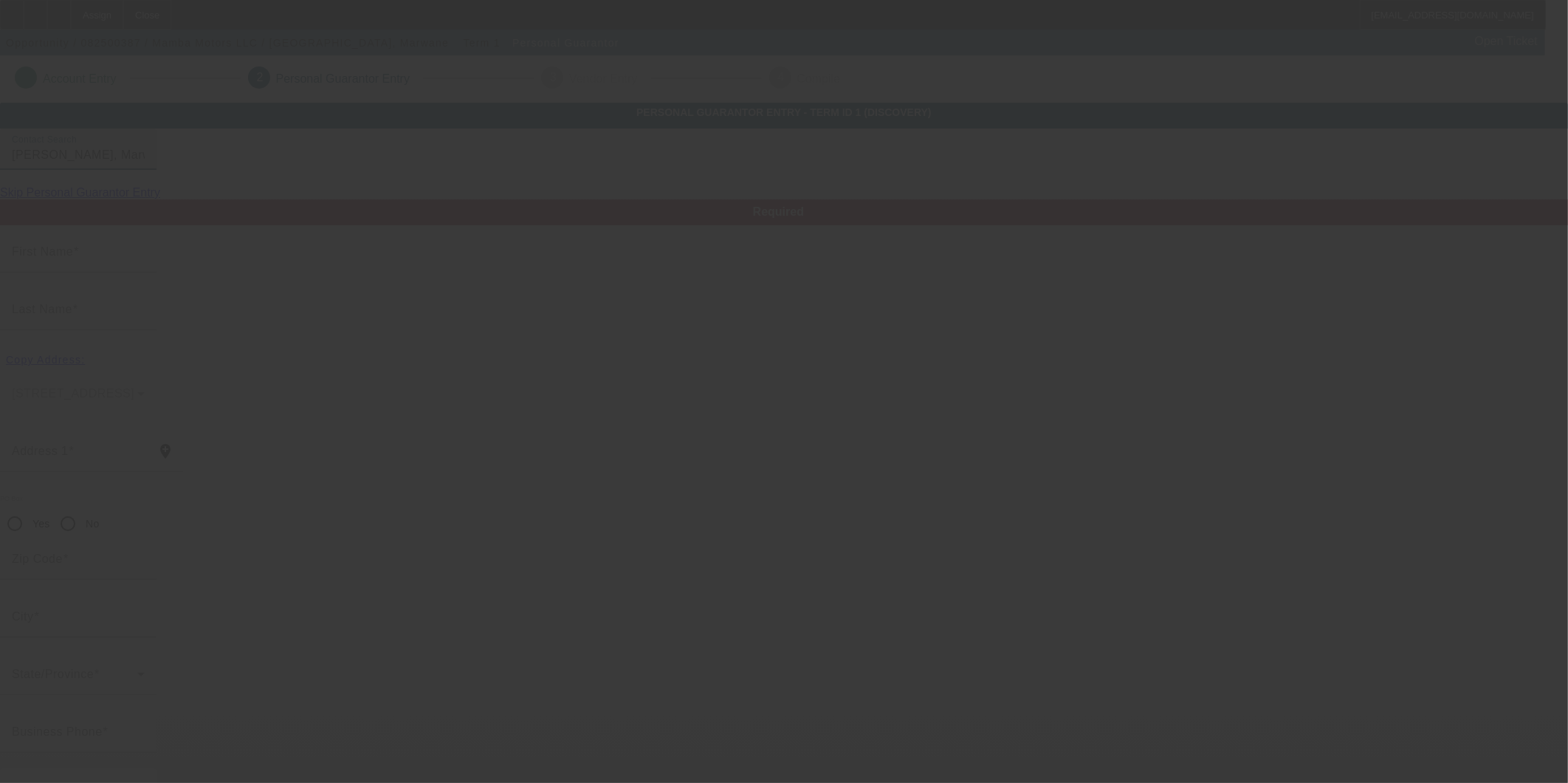
type input "Marwane"
type input "Sabari"
type input "2722 S 76th St"
radio input "true"
type input "19153"
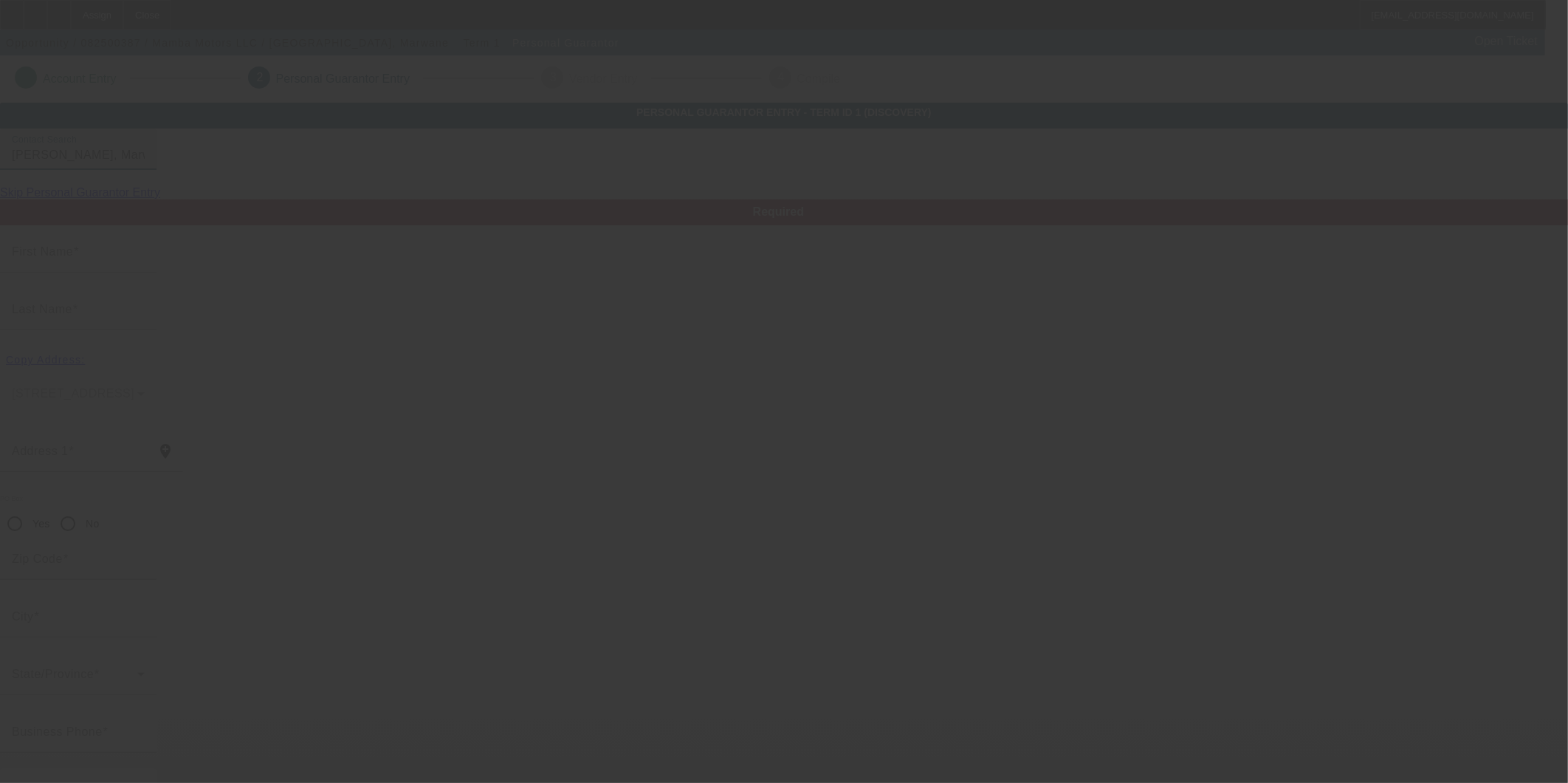
type input "Philadelphia"
type input "(267) 499-6881"
type input "100"
type input "177-84-9132"
type input "marwanesabari@gmail.com"
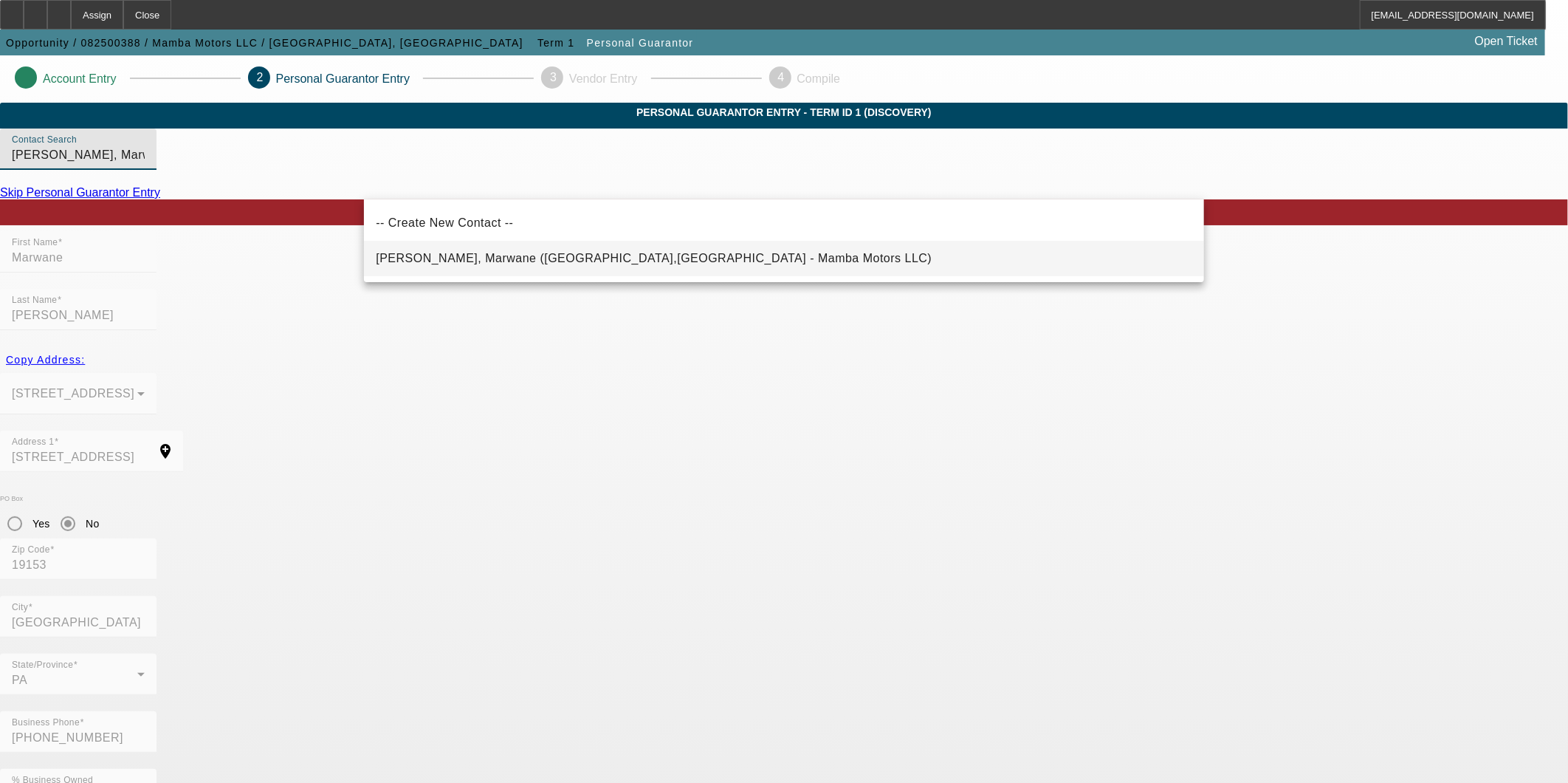
click at [679, 263] on mat-option "[PERSON_NAME], Marwane ([GEOGRAPHIC_DATA],[GEOGRAPHIC_DATA] - Mamba Motors LLC)" at bounding box center [784, 258] width 841 height 35
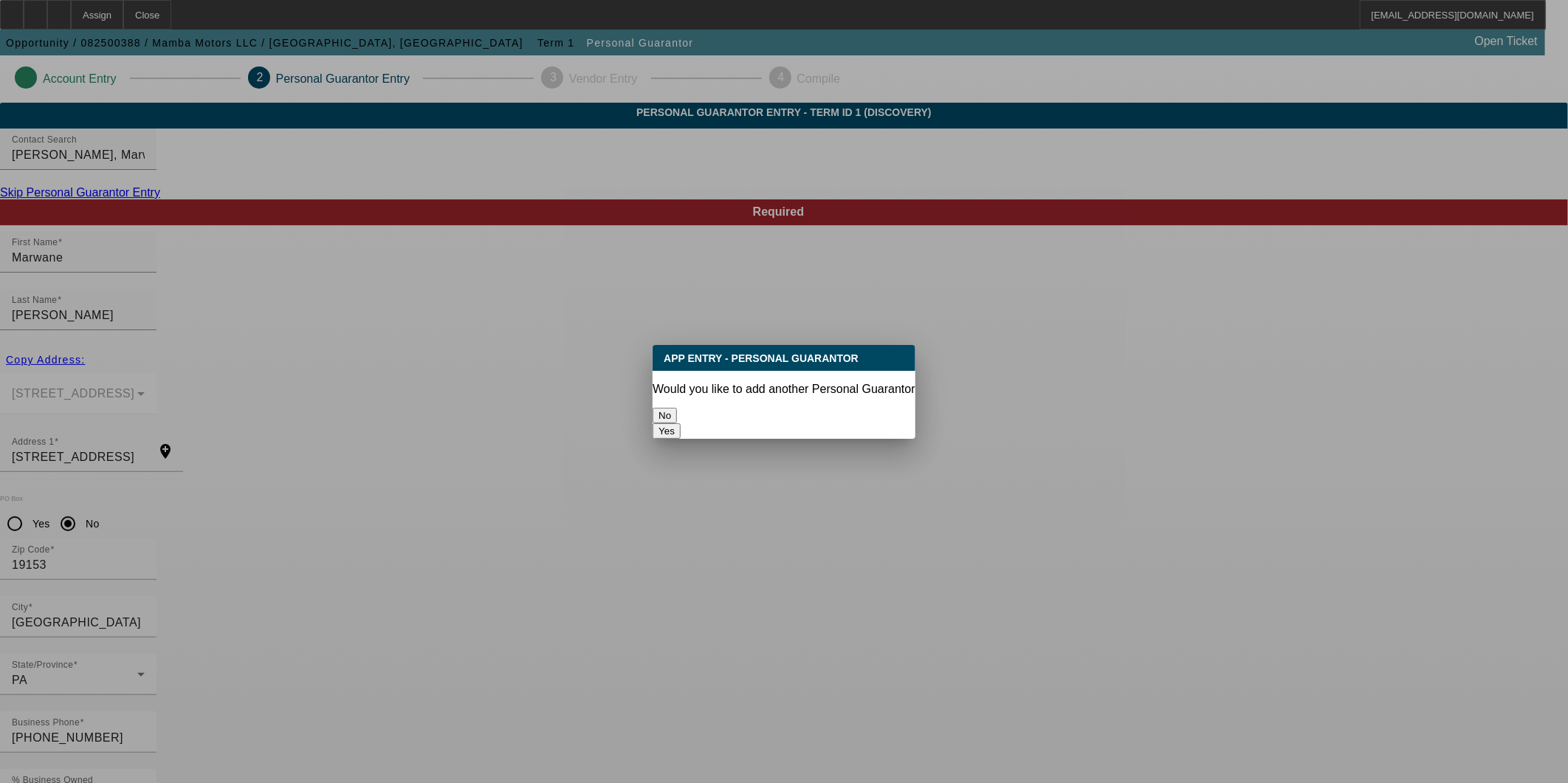
click at [735, 407] on div "No" at bounding box center [784, 415] width 263 height 16
click at [677, 407] on button "No" at bounding box center [665, 415] width 24 height 16
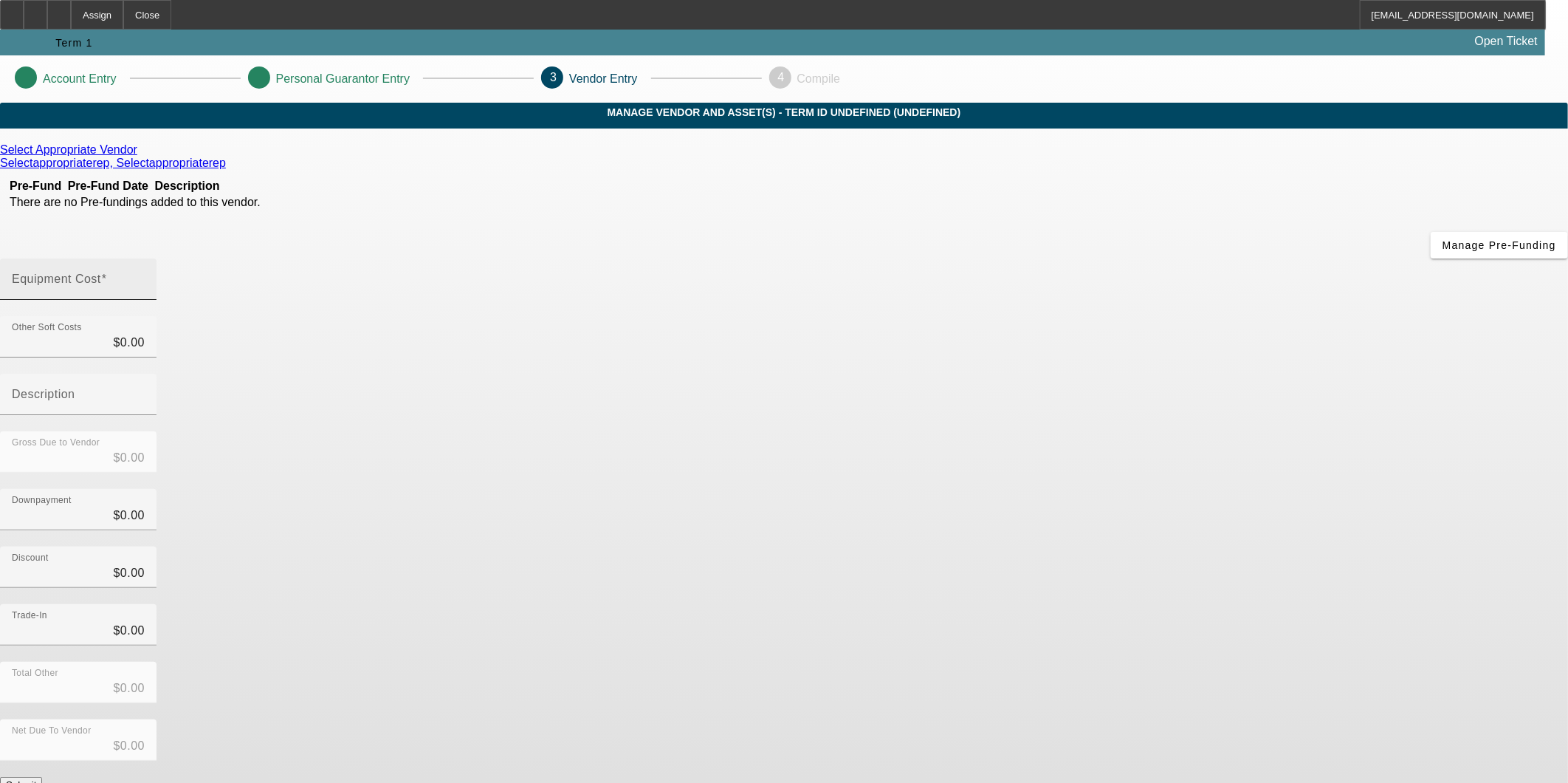
click at [145, 276] on input "Equipment Cost" at bounding box center [78, 285] width 133 height 18
type input "3"
type input "$3.00"
type input "32"
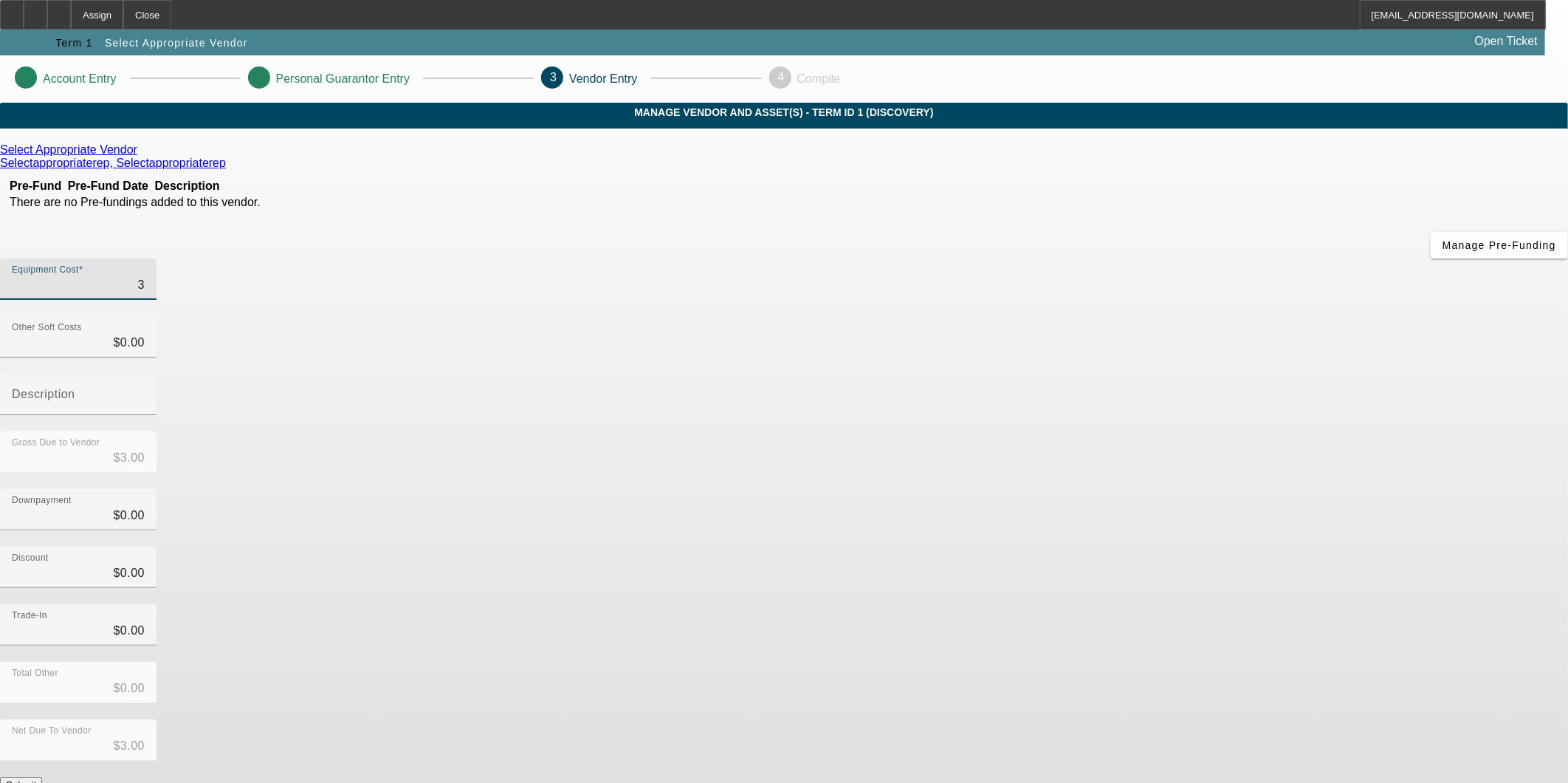
type input "$32.00"
type input "320"
type input "$320.00"
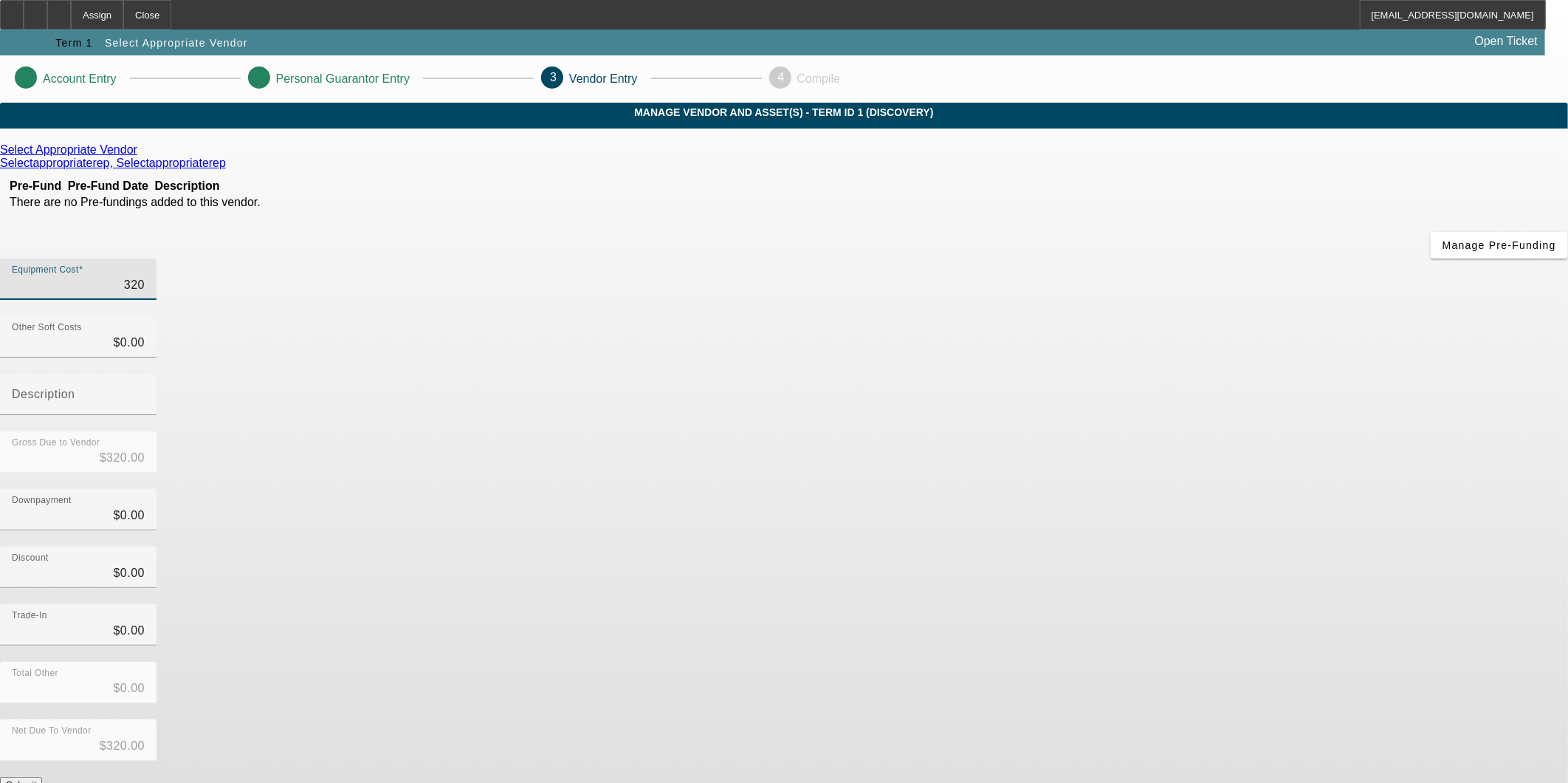
type input "3200"
type input "$3,200.00"
type input "32000"
type input "$32,000.00"
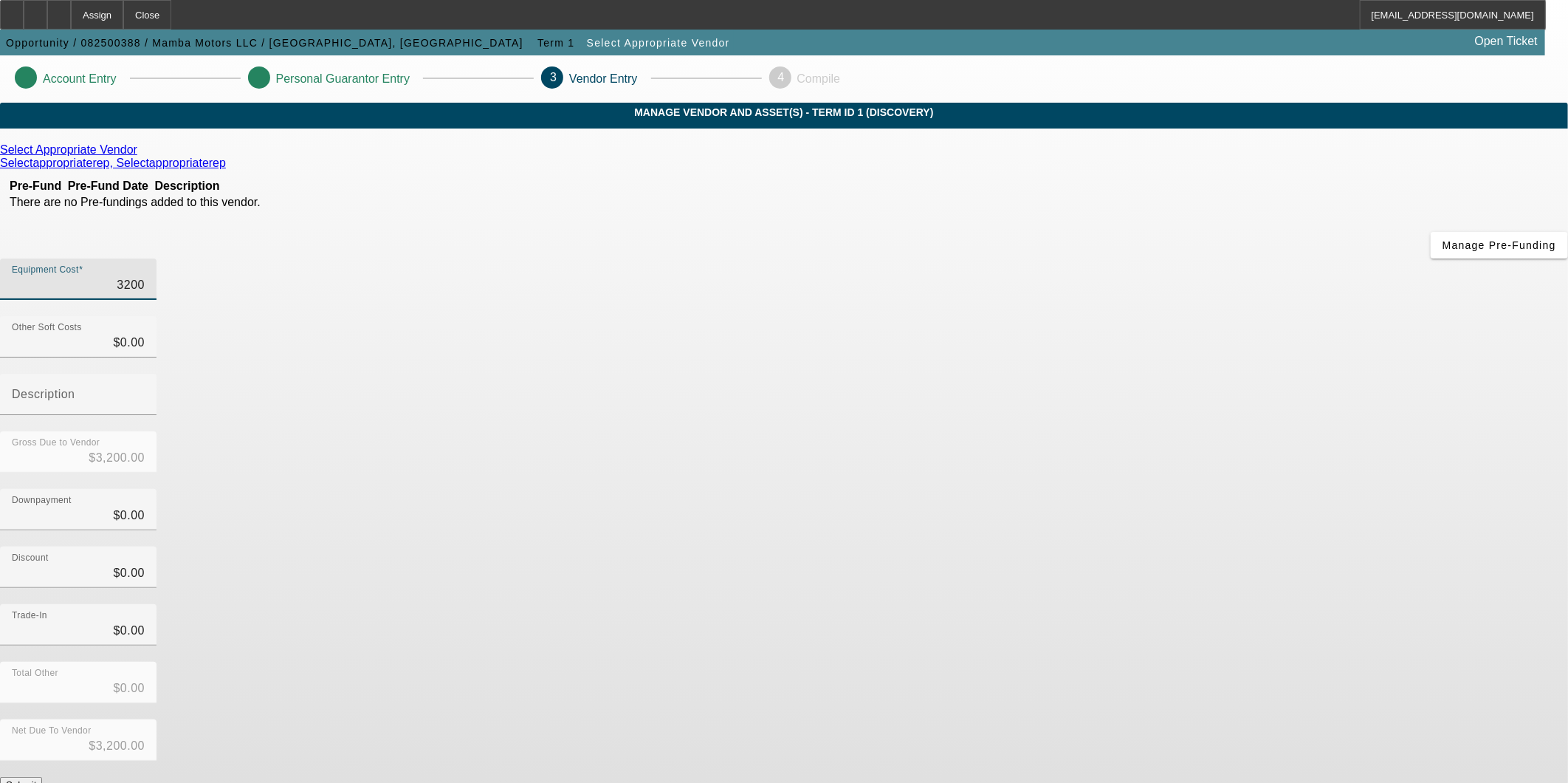
type input "$32,000.00"
click at [1102, 655] on form "Select Appropriate Vendor Selectappropriaterep, Selectappropriaterep Pre-Fund P…" at bounding box center [784, 504] width 1568 height 722
click at [42, 777] on button "Submit" at bounding box center [20, 784] width 42 height 16
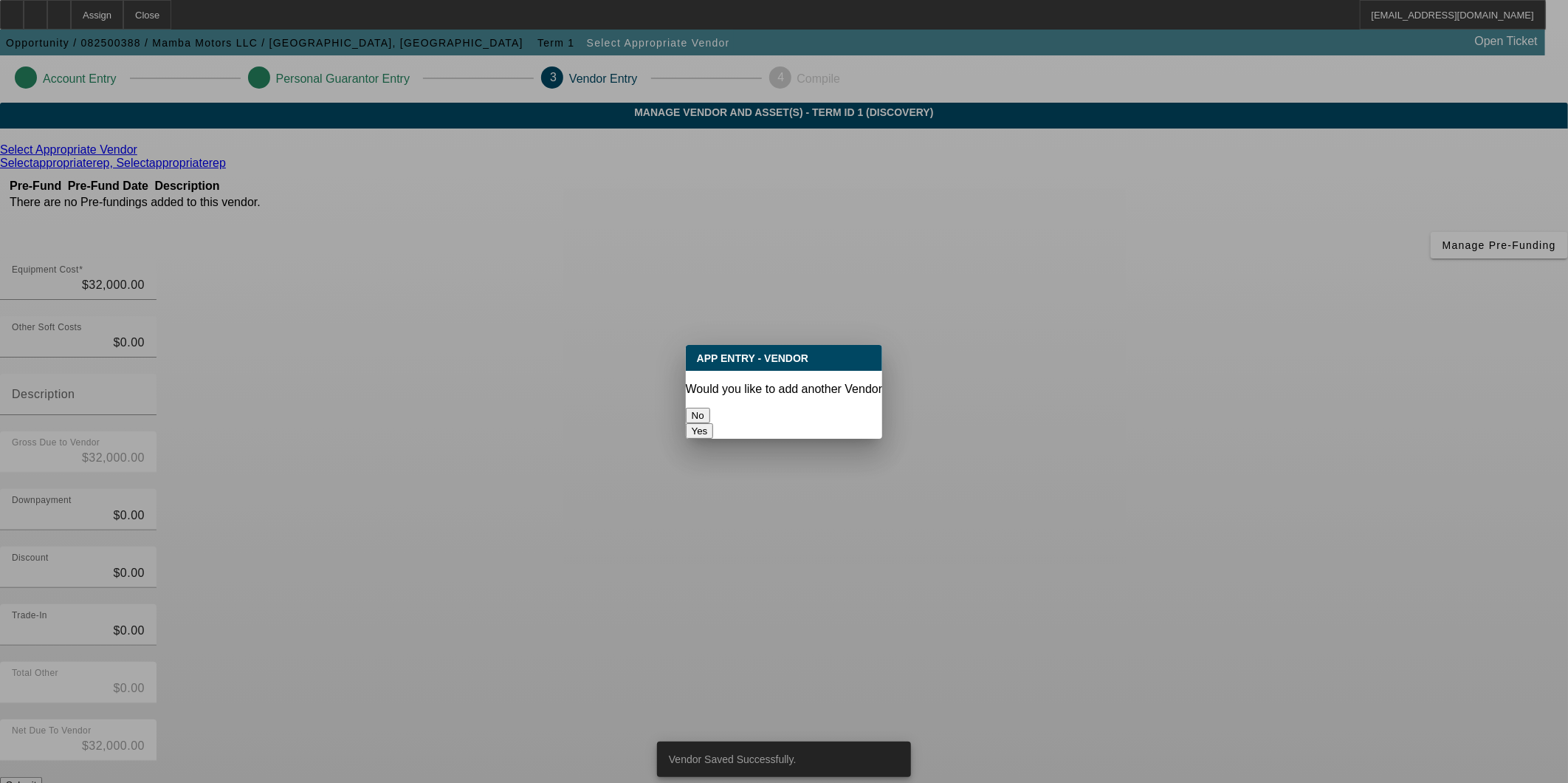
click at [711, 418] on button "No" at bounding box center [698, 415] width 24 height 16
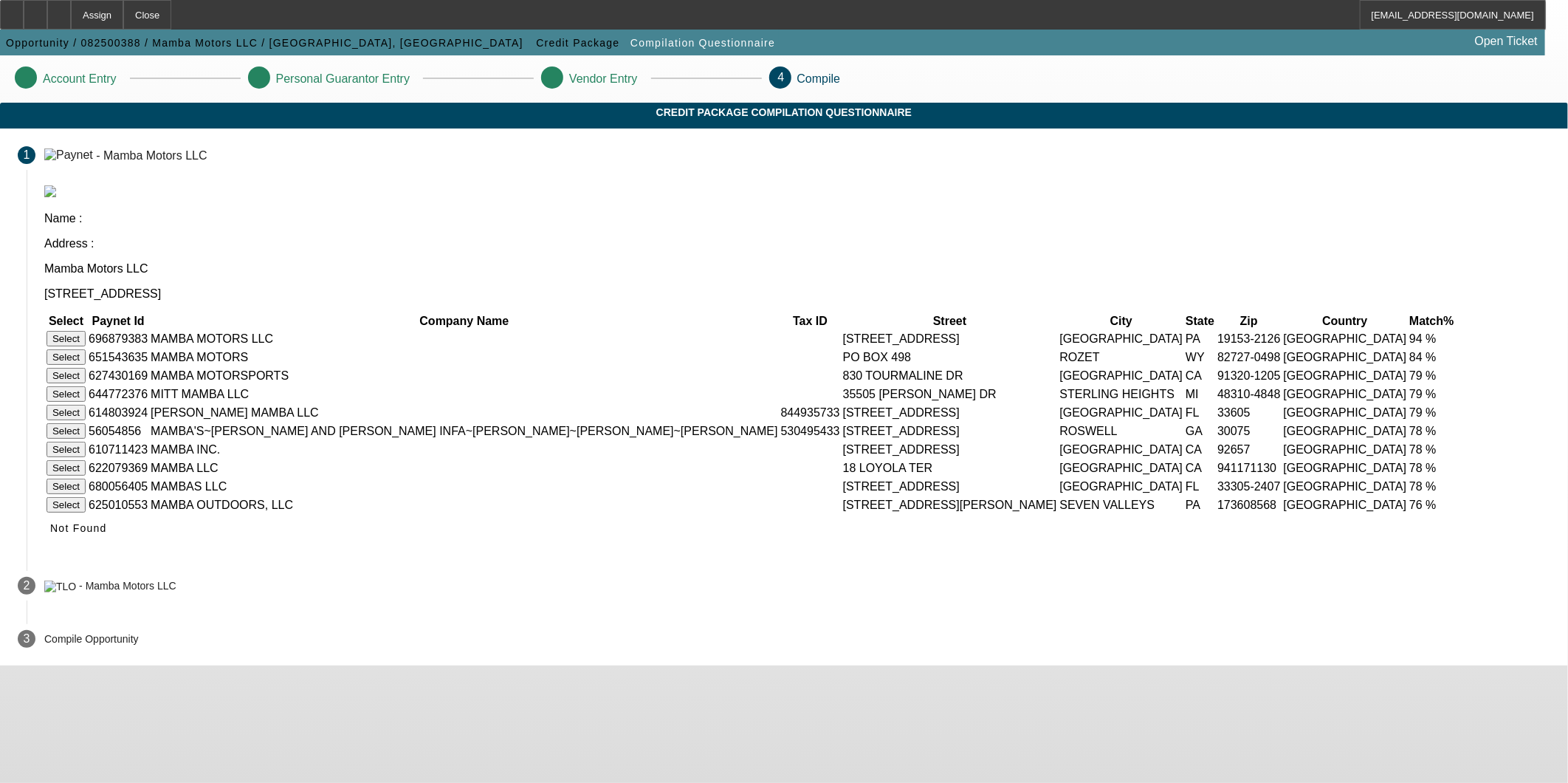
click at [85, 331] on button "Select" at bounding box center [66, 339] width 39 height 16
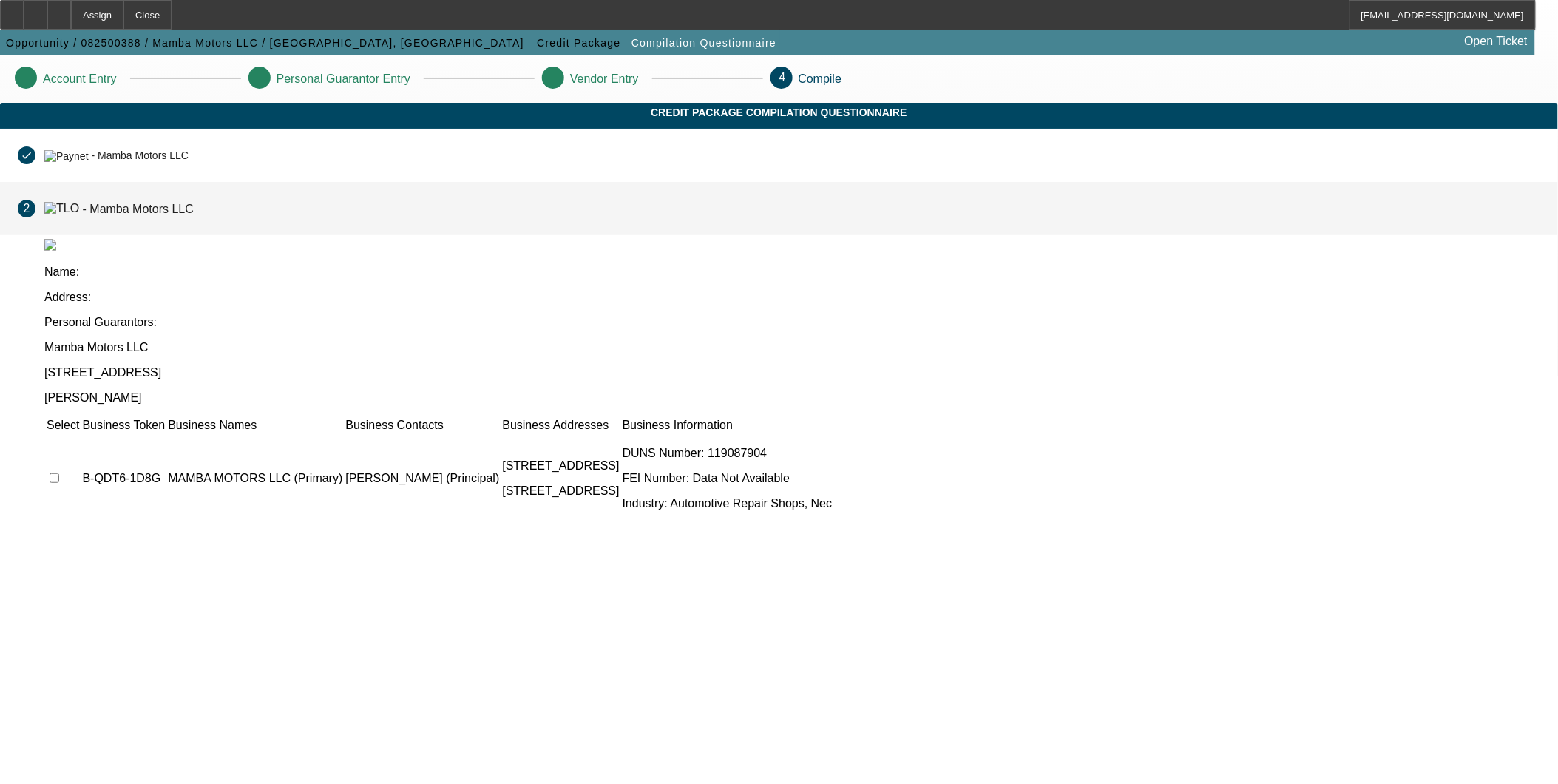
click at [59, 473] on input "checkbox" at bounding box center [54, 477] width 9 height 9
checkbox input "true"
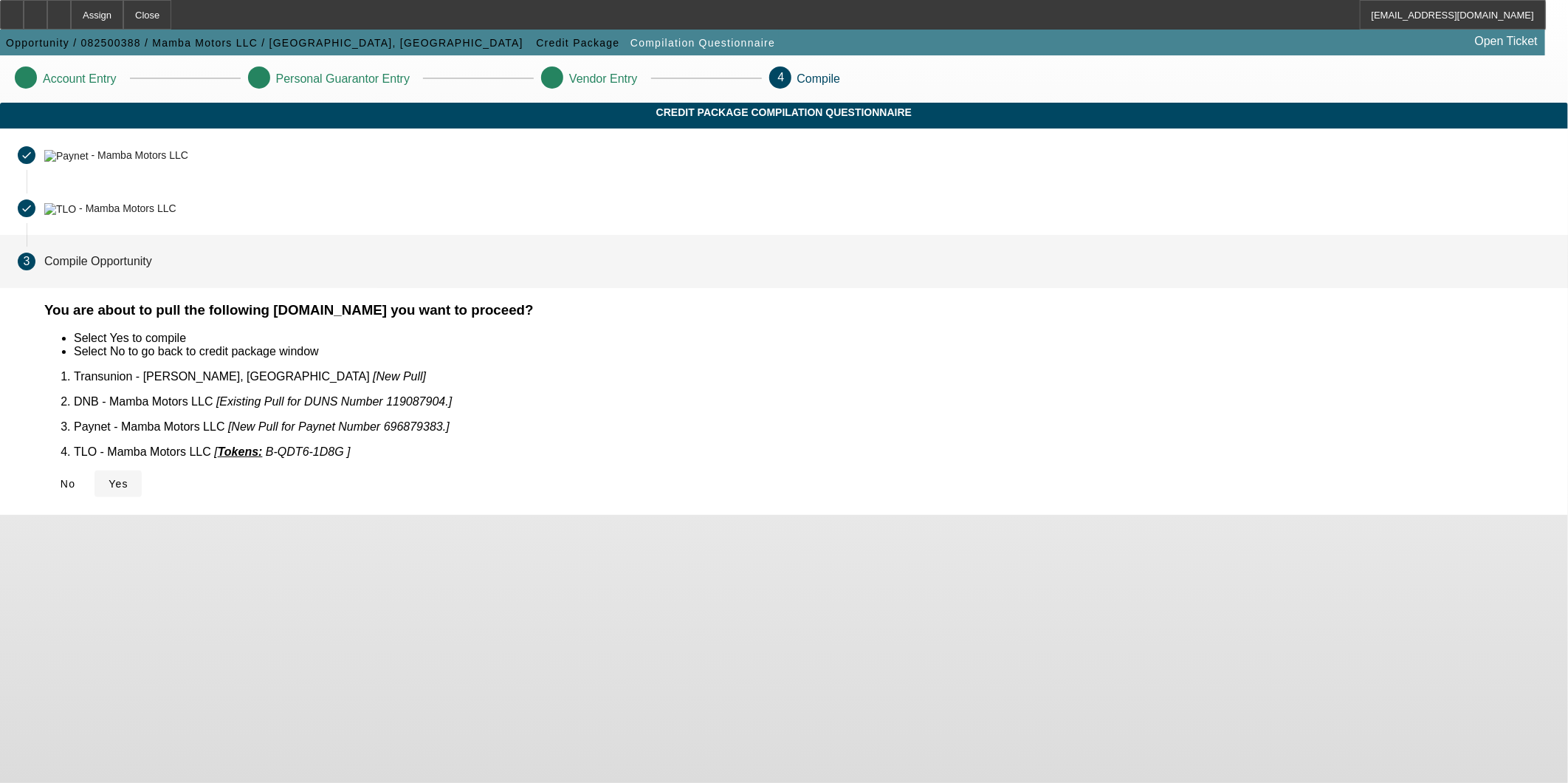
click at [128, 478] on span "Yes" at bounding box center [118, 483] width 19 height 12
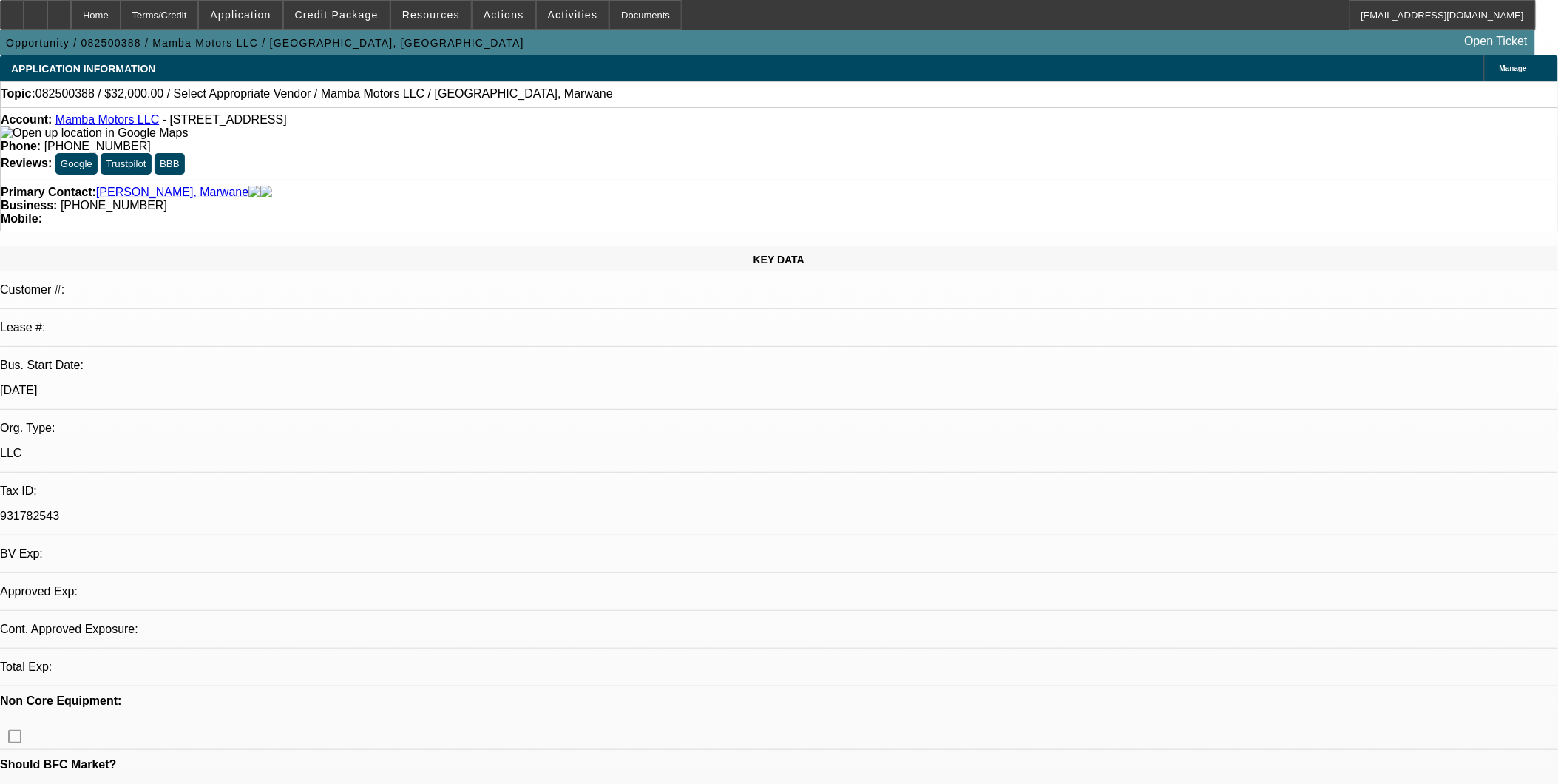
select select "0"
select select "2"
select select "0.1"
select select "1"
select select "2"
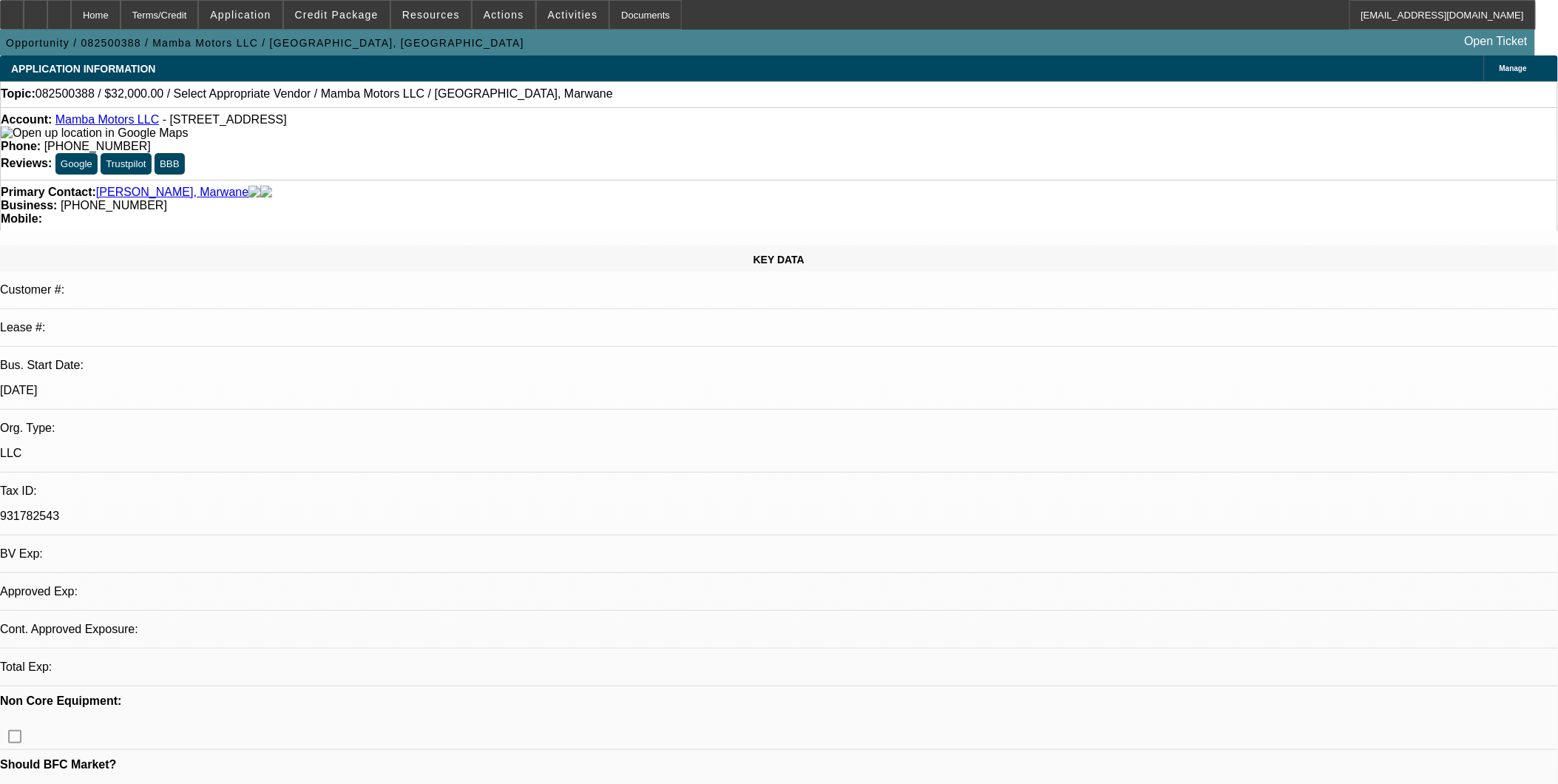
select select "4"
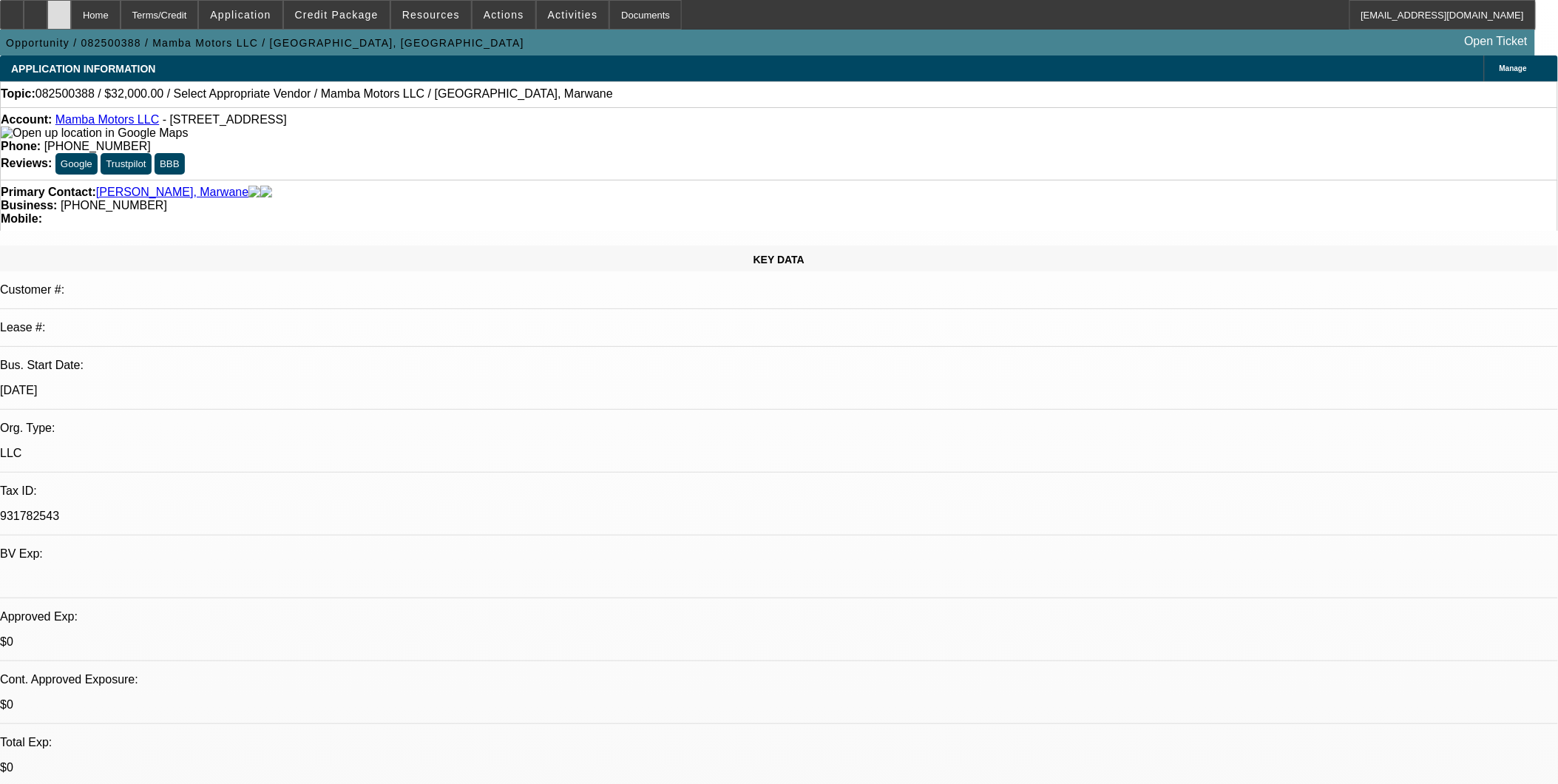
click at [71, 22] on div at bounding box center [59, 15] width 23 height 30
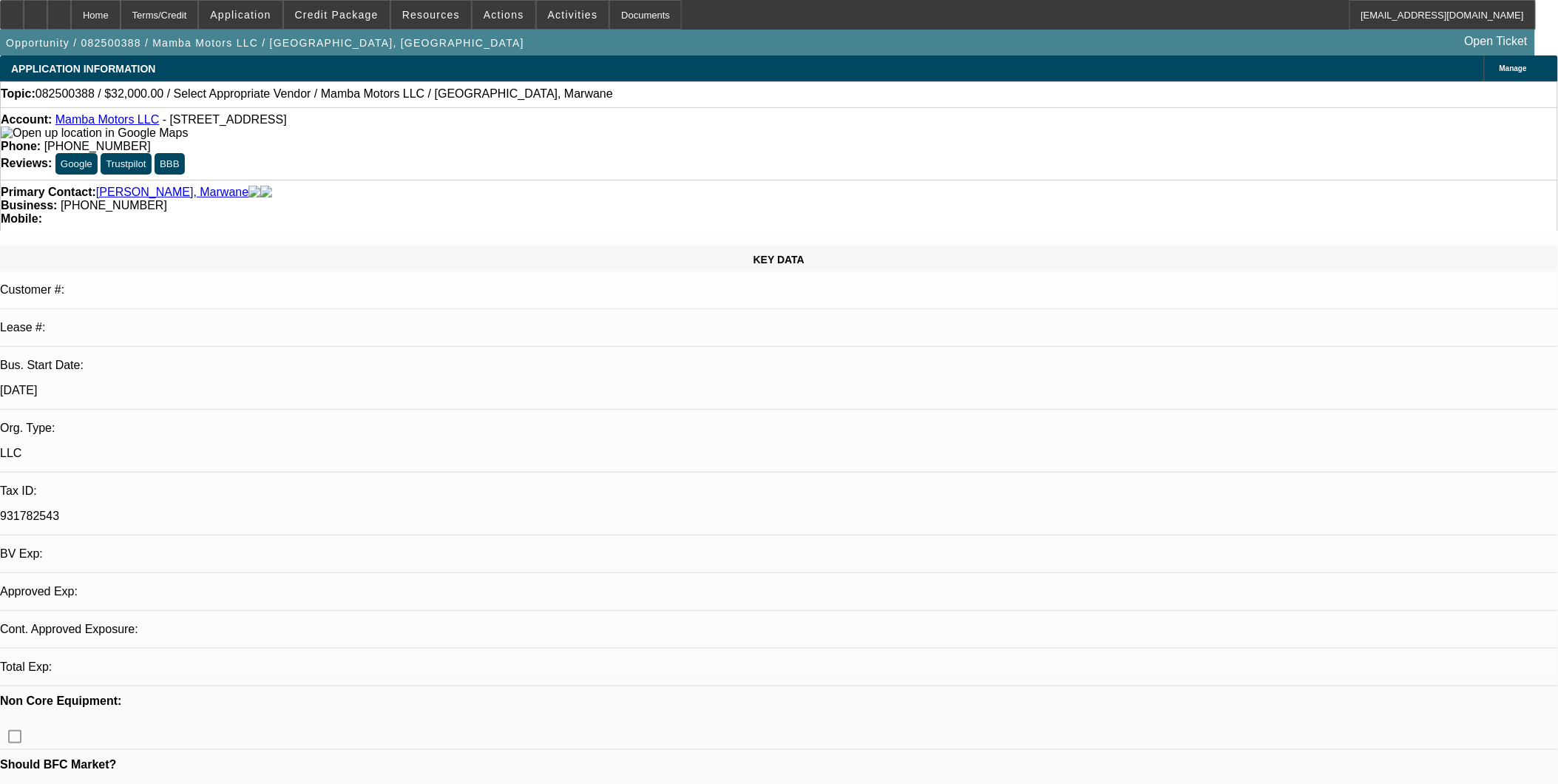
select select "0"
select select "2"
select select "0.1"
select select "1"
select select "2"
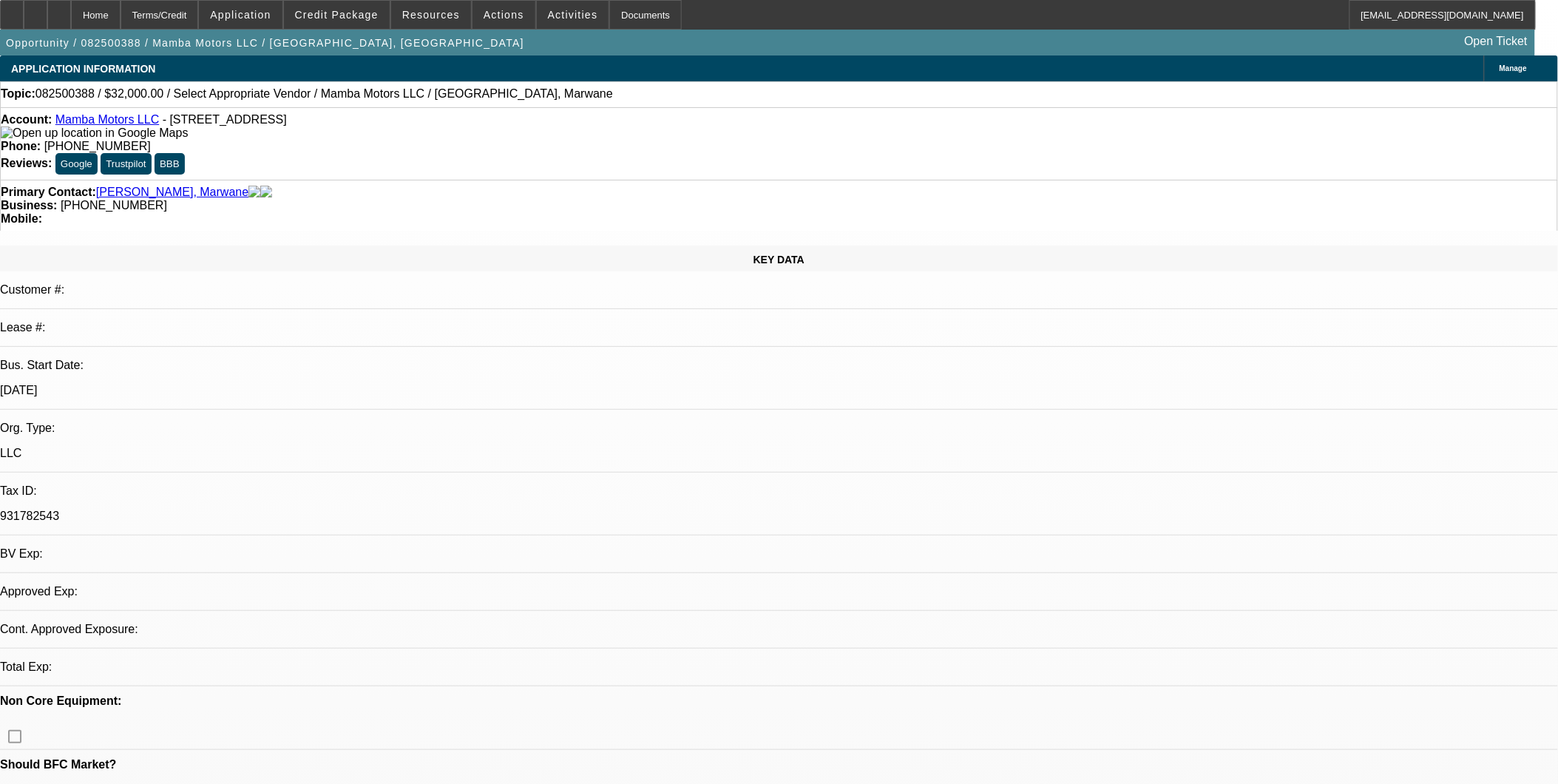
select select "4"
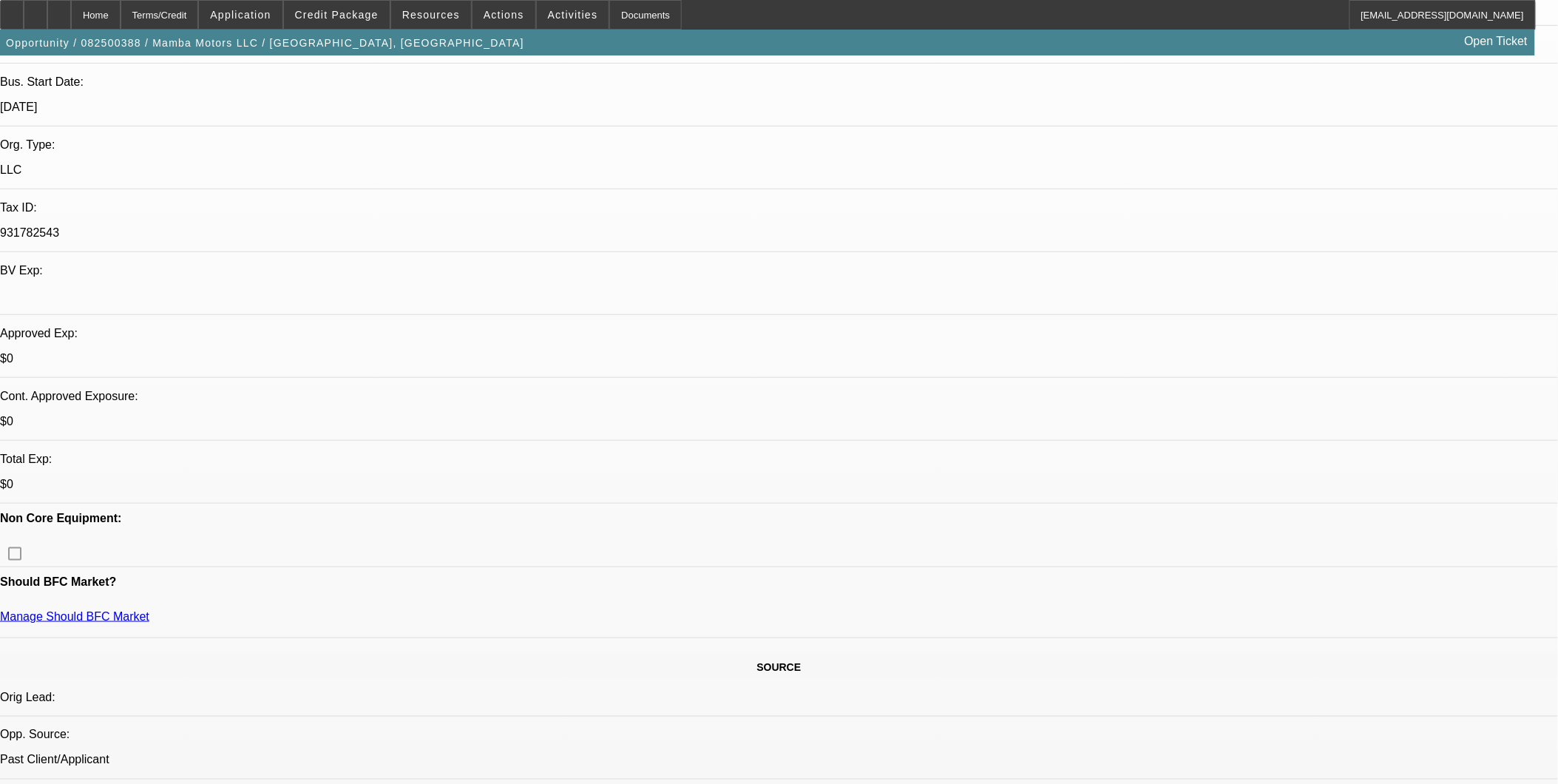
scroll to position [574, 0]
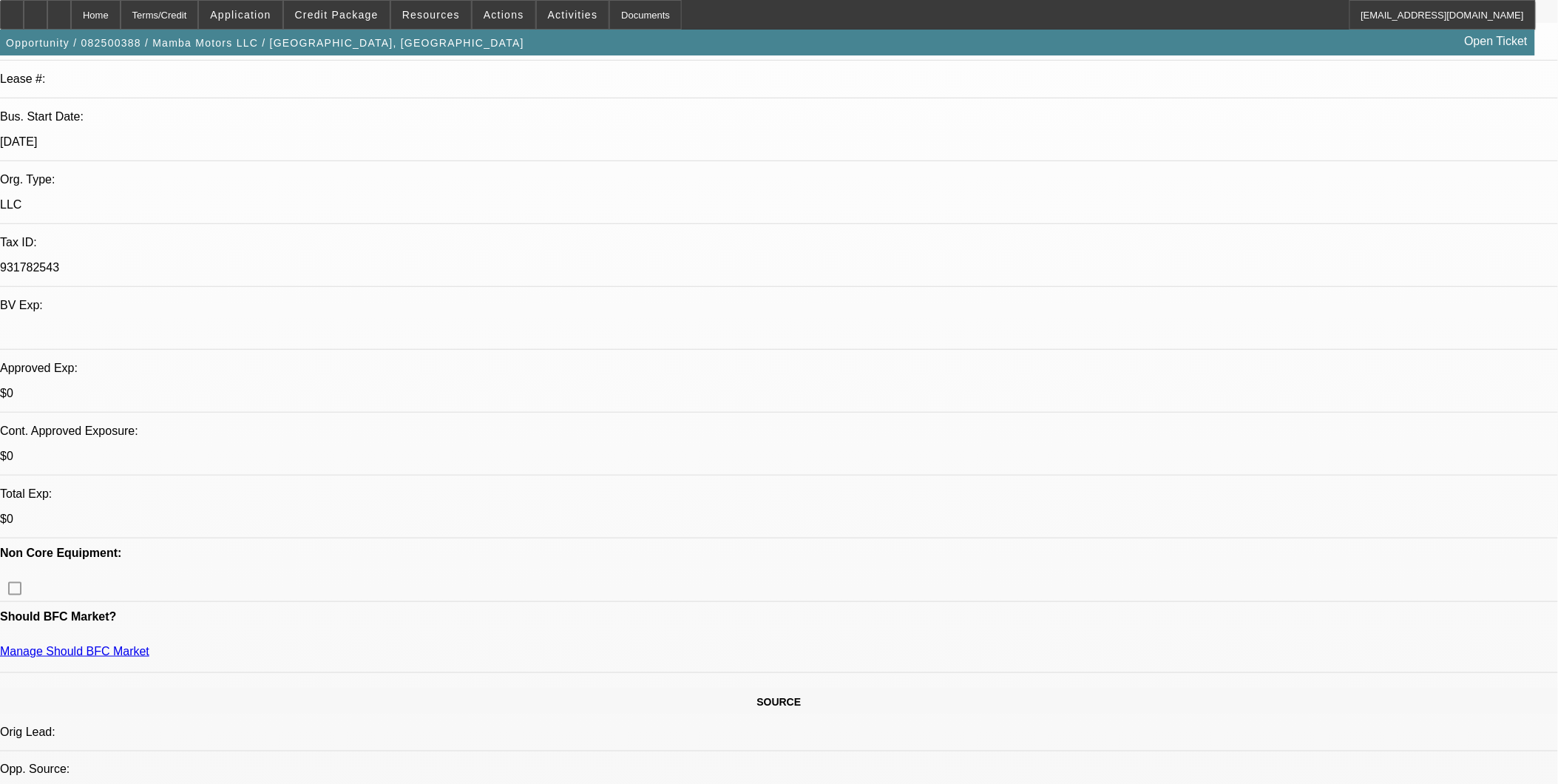
scroll to position [246, 0]
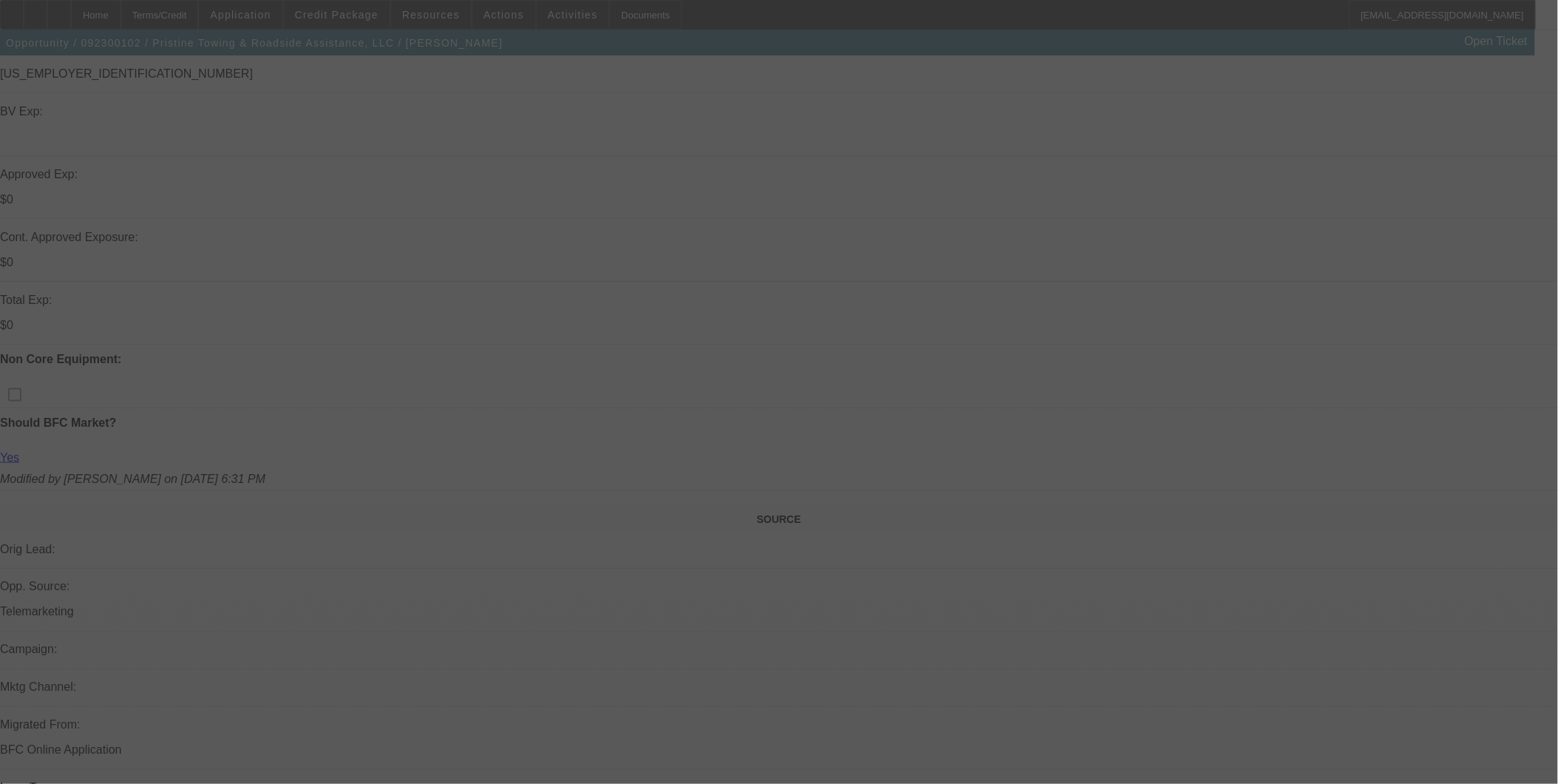
scroll to position [492, 0]
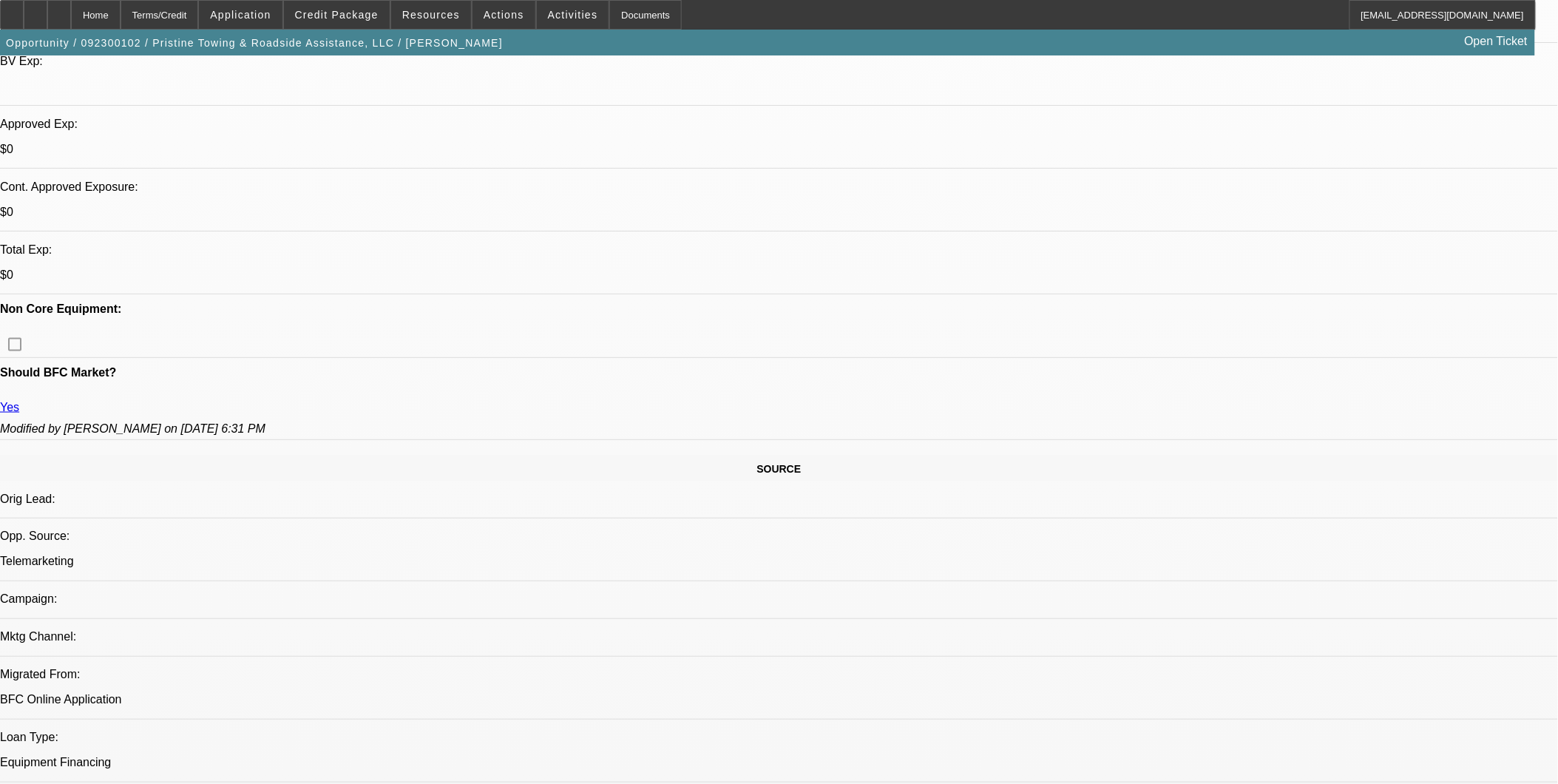
select select "0"
select select "2"
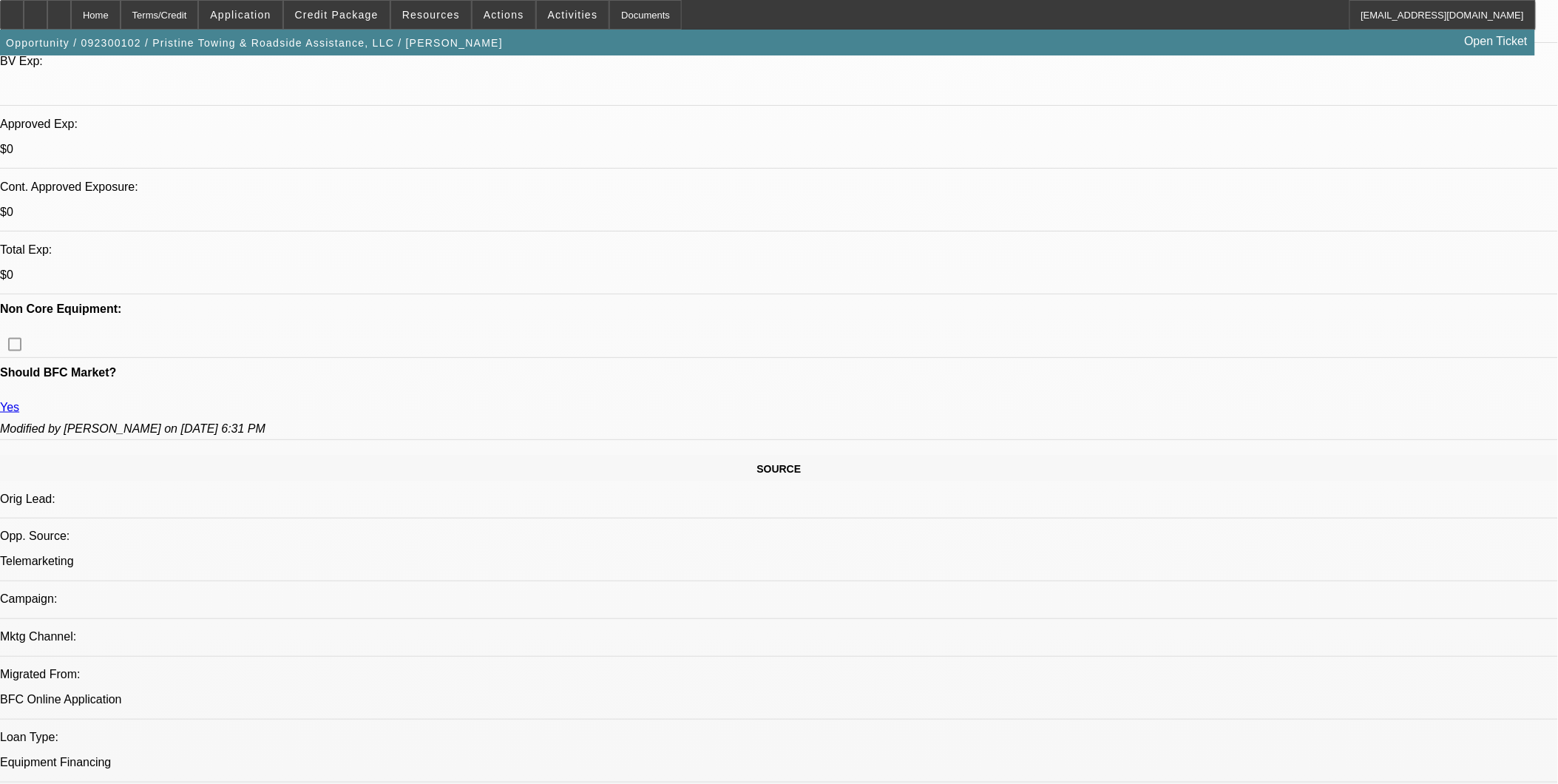
select select "0"
select select "2"
select select "0"
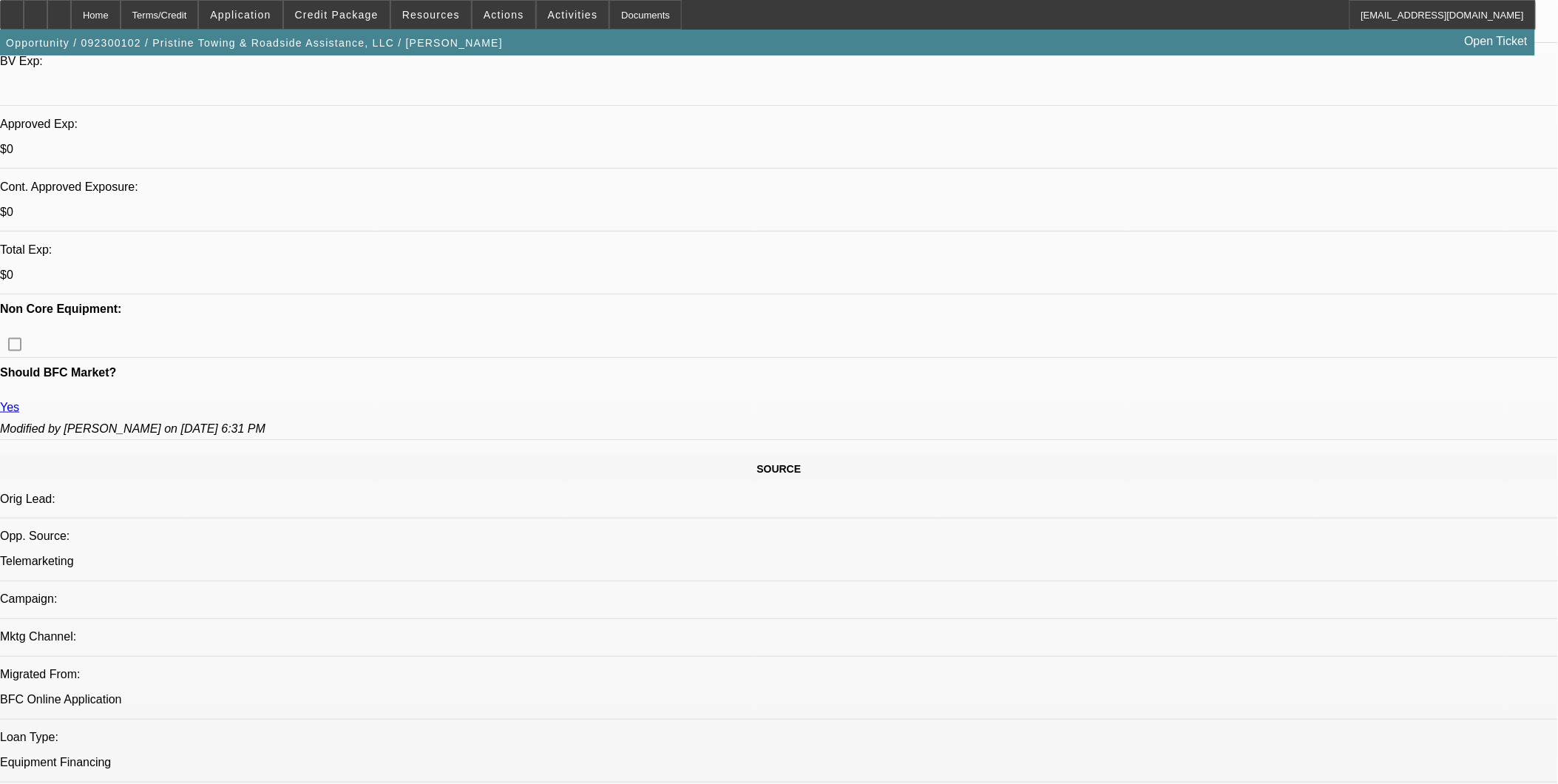
select select "2"
select select "0"
select select "1"
select select "6"
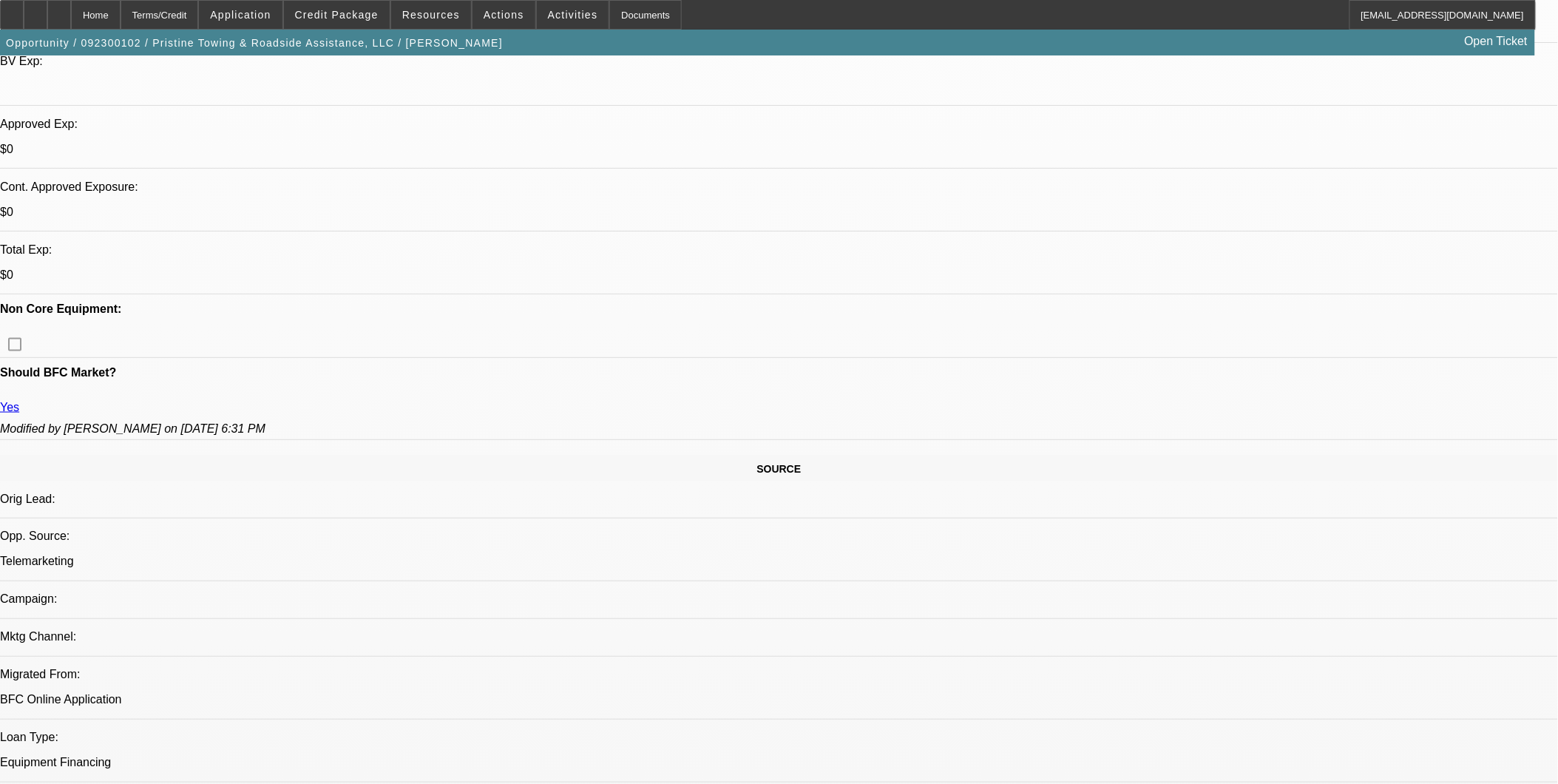
select select "1"
select select "2"
select select "6"
select select "1"
select select "2"
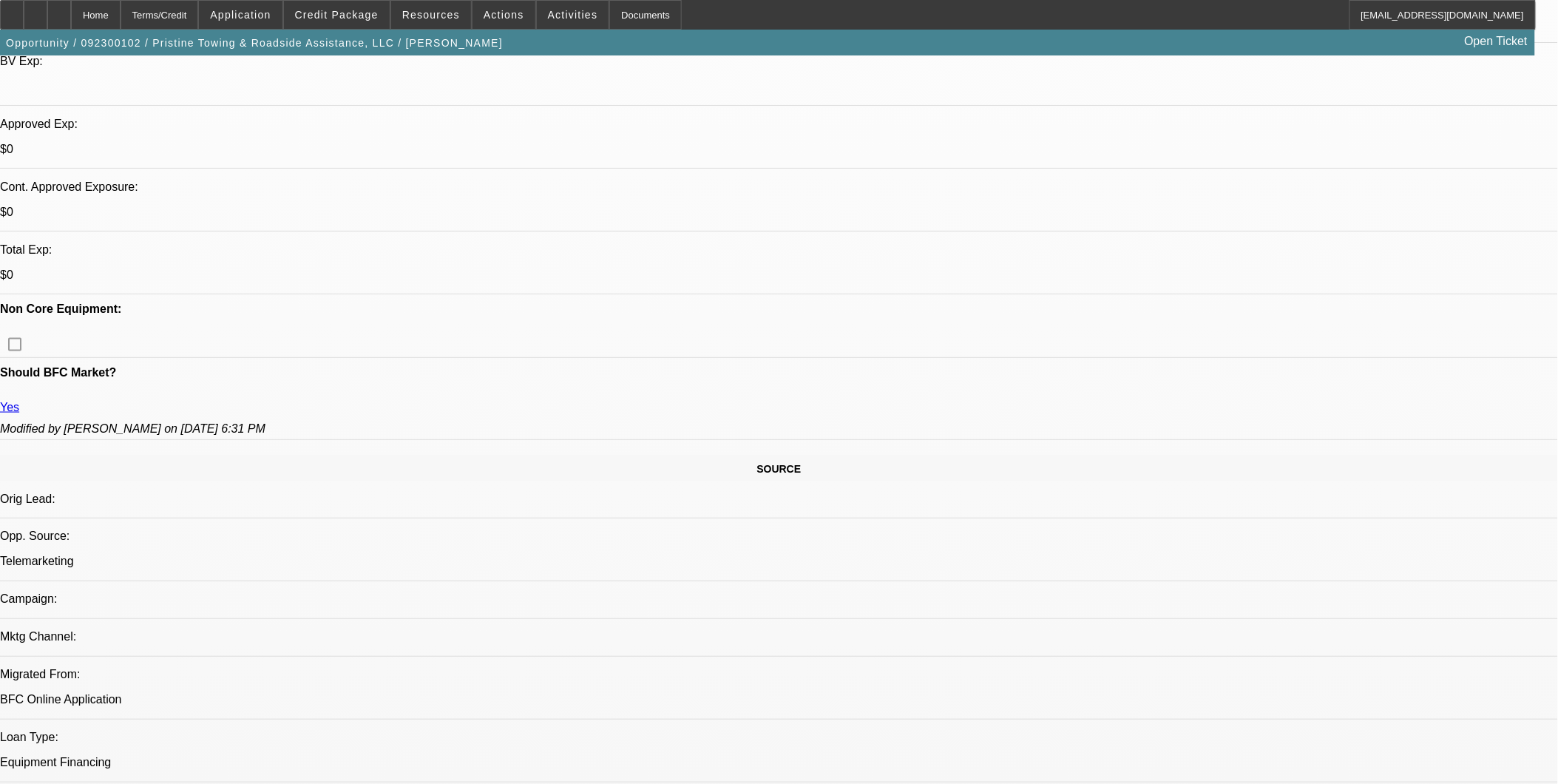
select select "6"
select select "1"
select select "2"
select select "6"
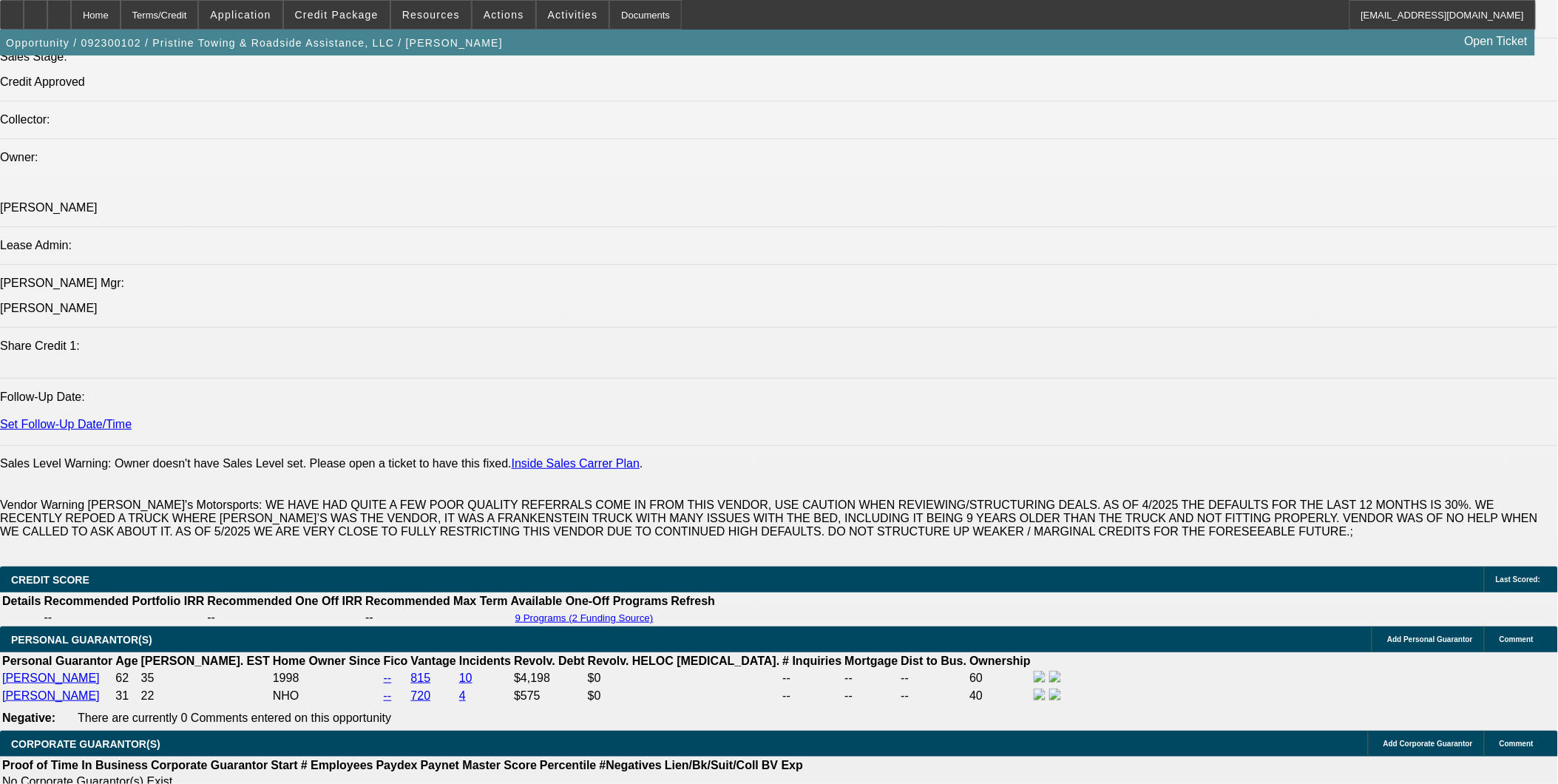
scroll to position [1889, 0]
